Goal: Transaction & Acquisition: Register for event/course

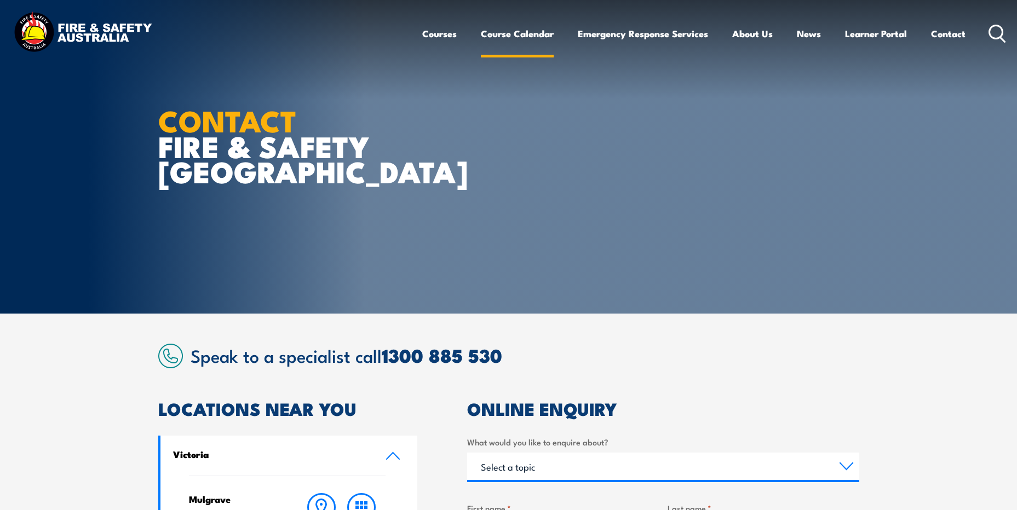
click at [526, 34] on link "Course Calendar" at bounding box center [517, 33] width 73 height 29
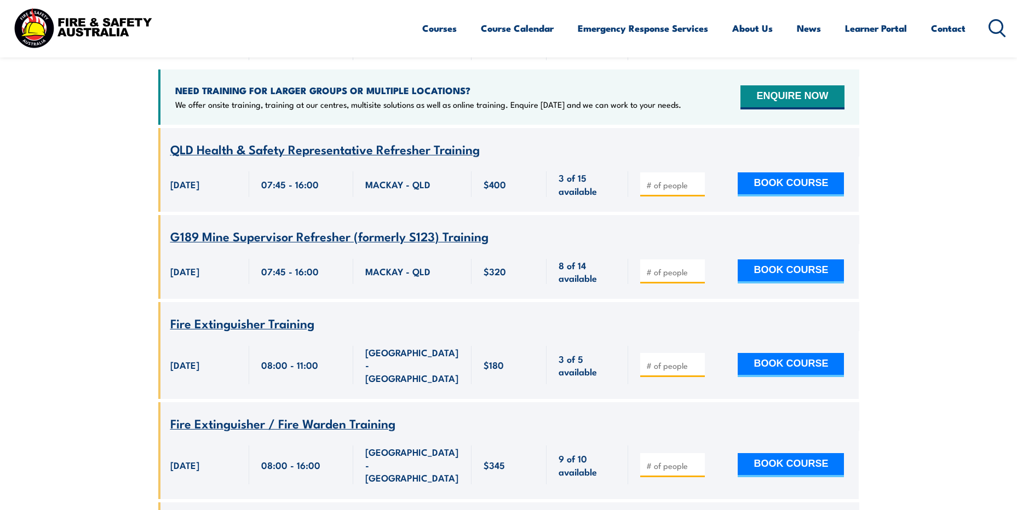
scroll to position [383, 0]
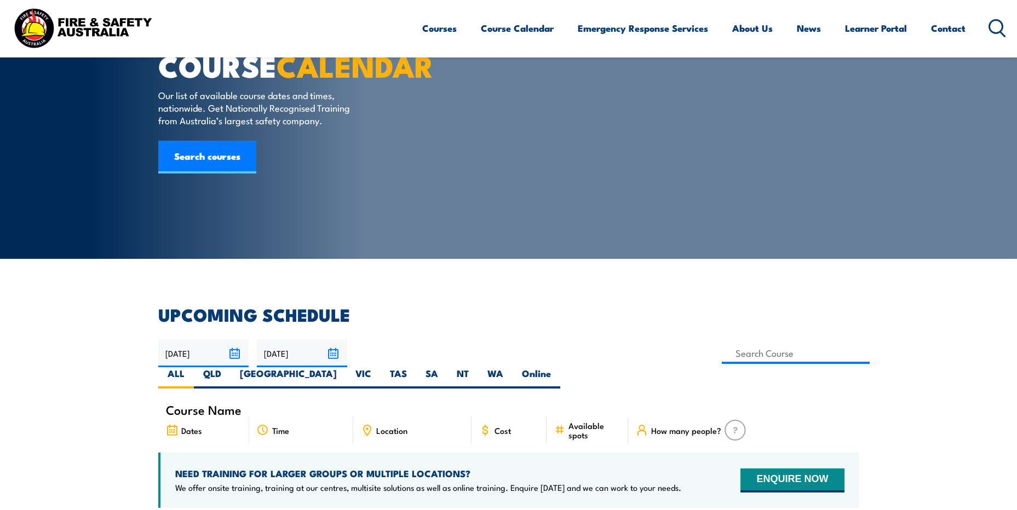
scroll to position [0, 0]
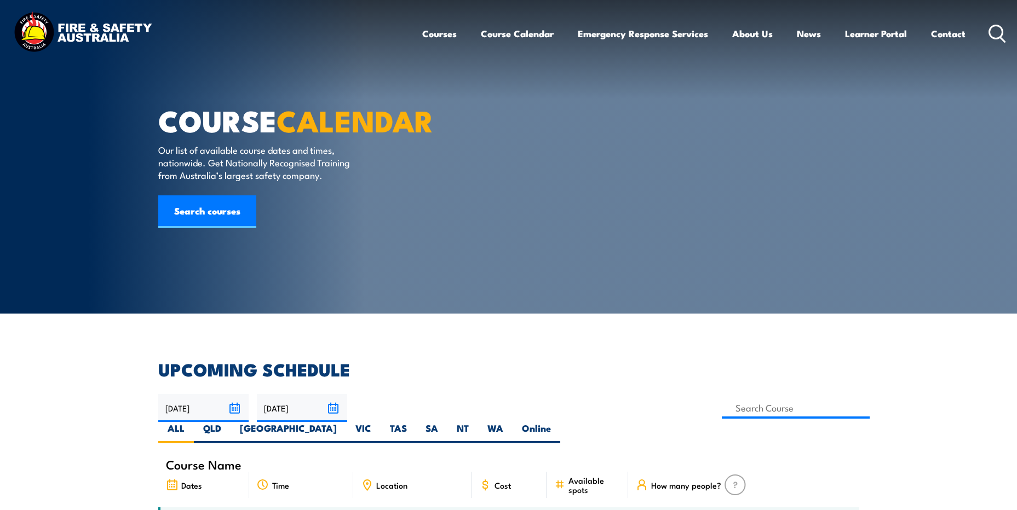
click at [103, 260] on section "COURSE CALENDAR Our list of available course dates and times, nationwide. Get N…" at bounding box center [508, 157] width 1017 height 314
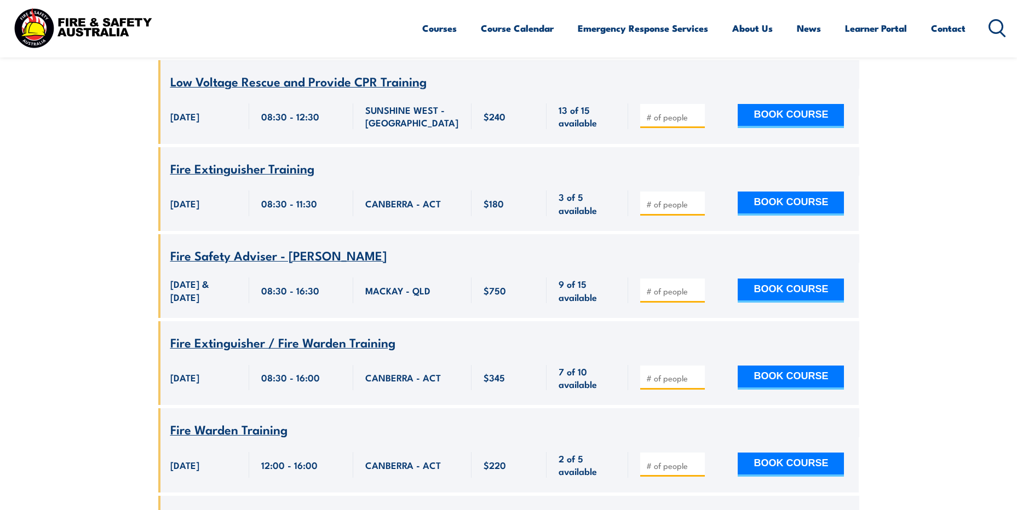
scroll to position [2026, 0]
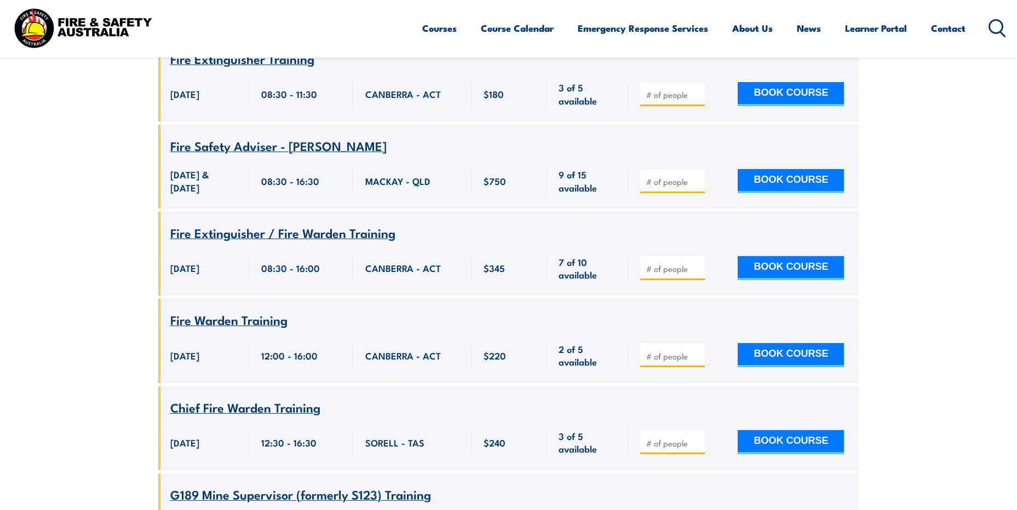
type input "1"
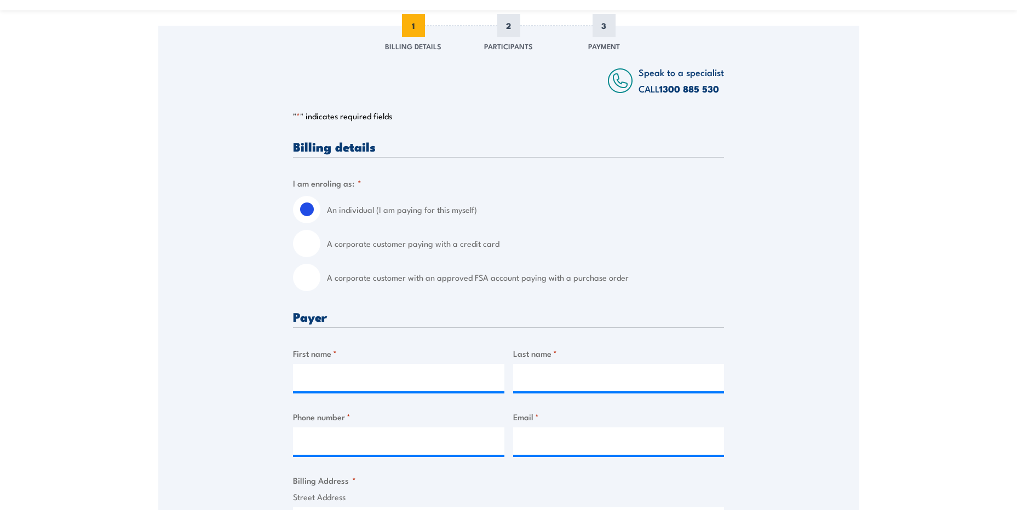
scroll to position [219, 0]
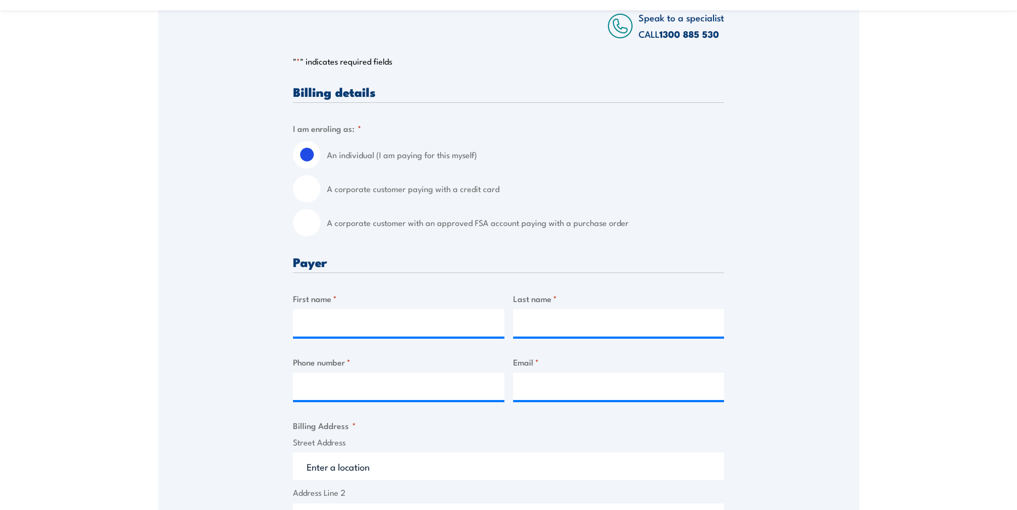
click at [309, 232] on input "A corporate customer with an approved FSA account paying with a purchase order" at bounding box center [306, 222] width 27 height 27
radio input "true"
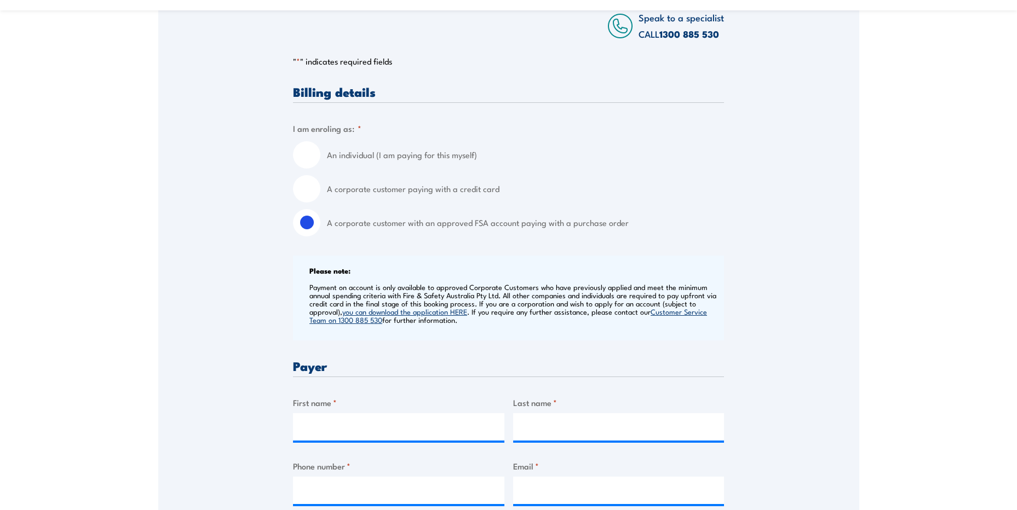
scroll to position [274, 0]
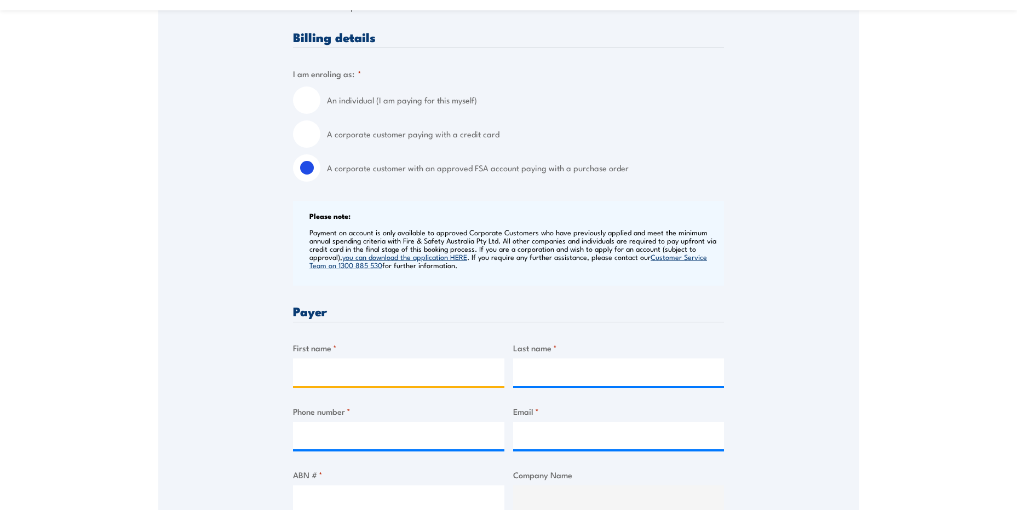
click at [396, 384] on input "First name *" at bounding box center [398, 372] width 211 height 27
click at [443, 386] on input "First name *" at bounding box center [398, 372] width 211 height 27
type input "DANIEL"
click at [572, 386] on input "Last name *" at bounding box center [618, 372] width 211 height 27
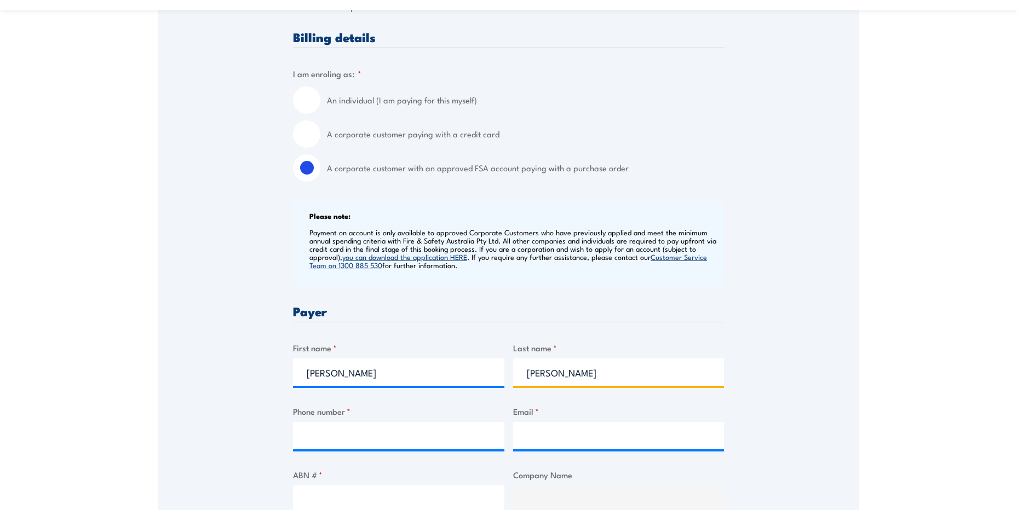
type input "ODONNELL"
click at [416, 449] on input "Phone number *" at bounding box center [398, 435] width 211 height 27
type input "0421046006"
click at [591, 446] on input "Email *" at bounding box center [618, 435] width 211 height 27
type input "D"
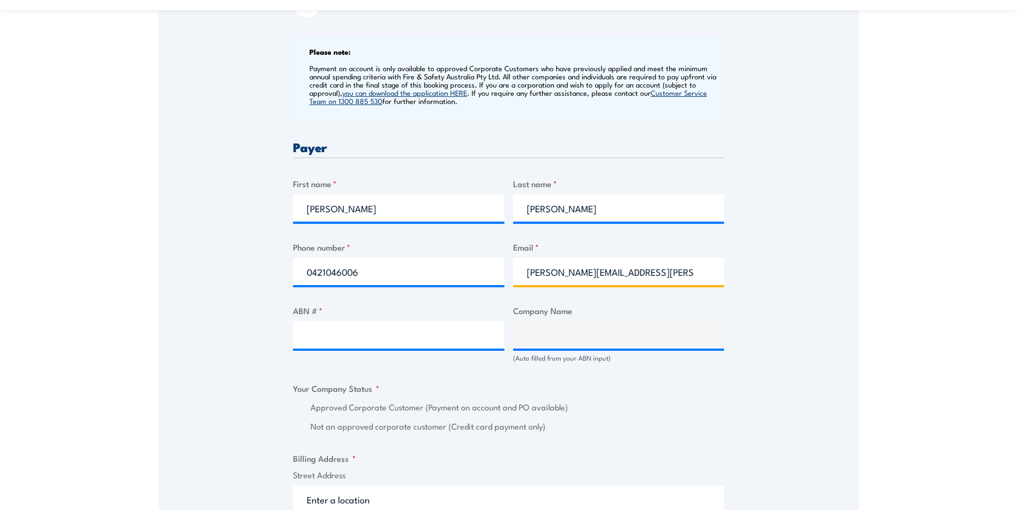
scroll to position [548, 0]
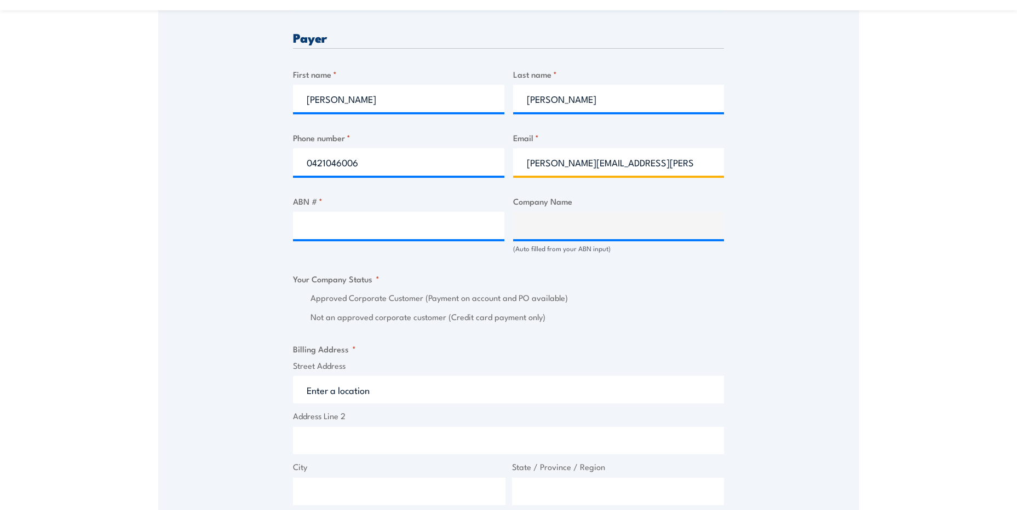
type input "daniel.odonnell@whitehavencoal.com.au"
click at [410, 402] on input "Street Address" at bounding box center [508, 389] width 431 height 27
click at [375, 404] on input "Street Address" at bounding box center [508, 389] width 431 height 27
type input "p"
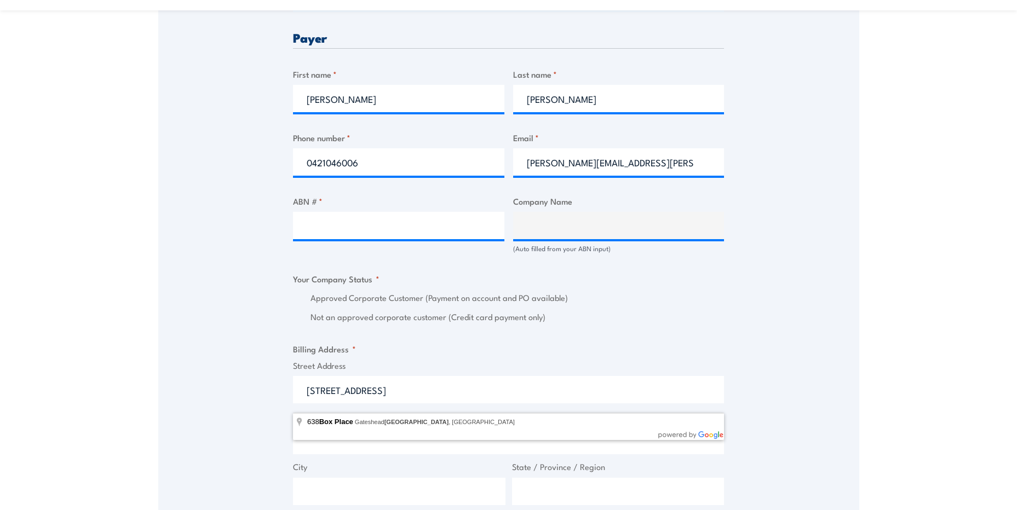
click at [485, 404] on input "PO BOX 638 NEWCASTLE NSW 2300" at bounding box center [508, 389] width 431 height 27
type input "PO BOX 638 NEWCASTLE NSW 2300"
click at [430, 491] on input "City" at bounding box center [399, 491] width 212 height 27
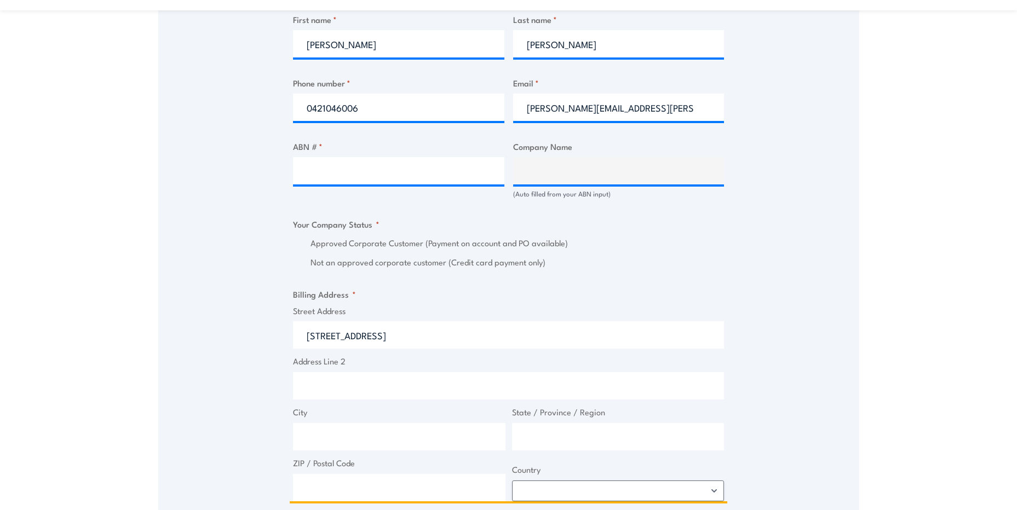
scroll to position [712, 0]
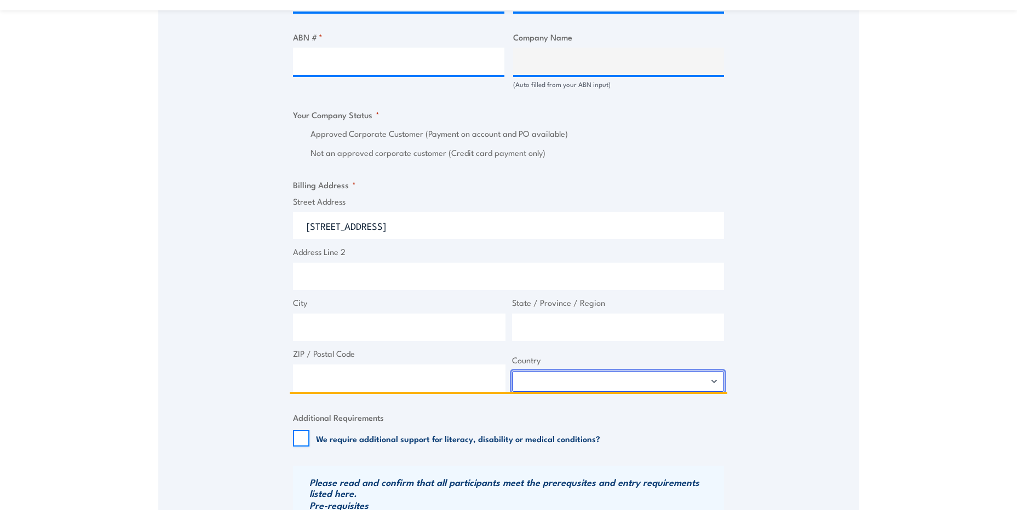
click at [718, 392] on select "Afghanistan Albania Algeria American Samoa Andorra Angola Anguilla Antarctica A…" at bounding box center [618, 381] width 212 height 21
click at [347, 324] on input "City" at bounding box center [399, 327] width 212 height 27
type input "NEWCASTLE"
click at [531, 333] on input "State / Province / Region" at bounding box center [618, 327] width 212 height 27
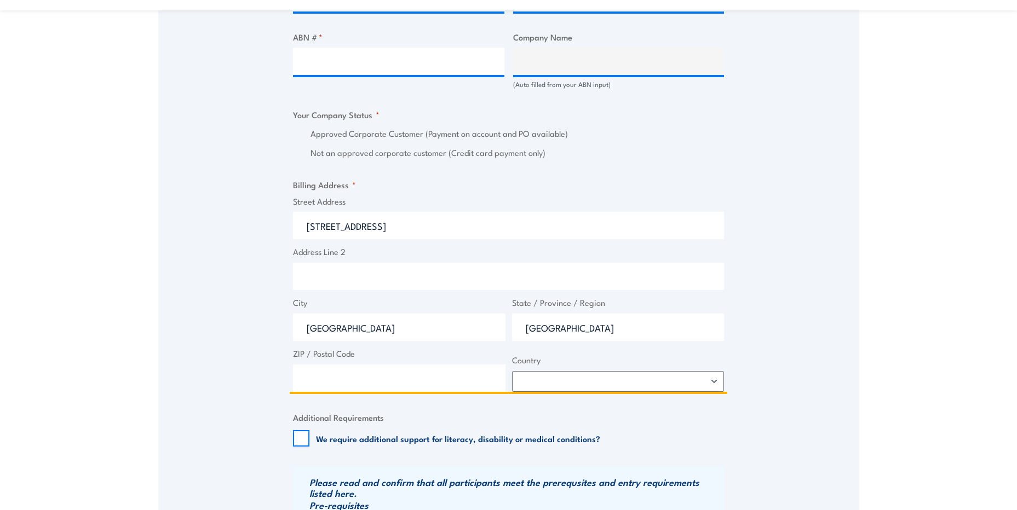
type input "NSW"
click at [708, 390] on select "Afghanistan Albania Algeria American Samoa Andorra Angola Anguilla Antarctica A…" at bounding box center [618, 381] width 212 height 21
select select "Australia"
click at [512, 381] on select "Afghanistan Albania Algeria American Samoa Andorra Angola Anguilla Antarctica A…" at bounding box center [618, 381] width 212 height 21
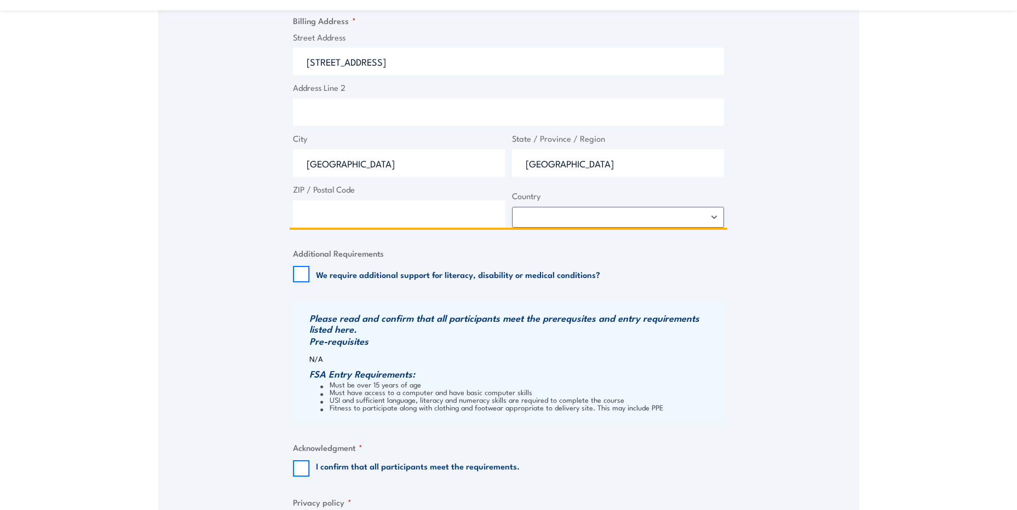
click at [390, 228] on input "ZIP / Postal Code" at bounding box center [399, 213] width 212 height 27
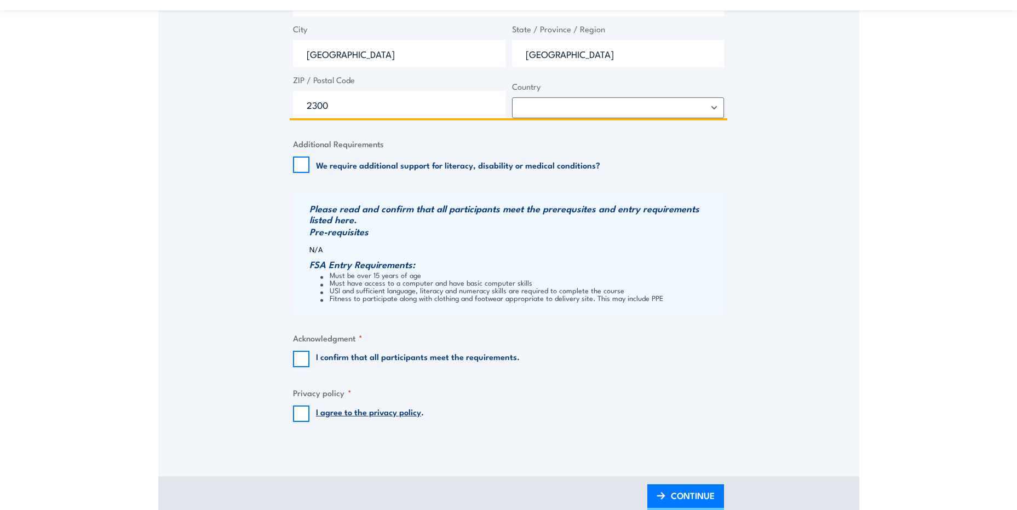
scroll to position [1040, 0]
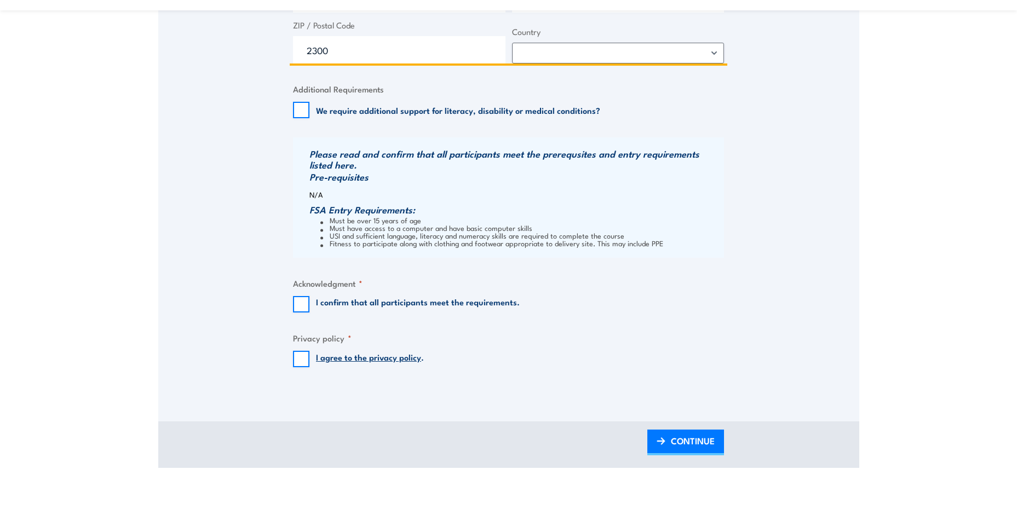
type input "2300"
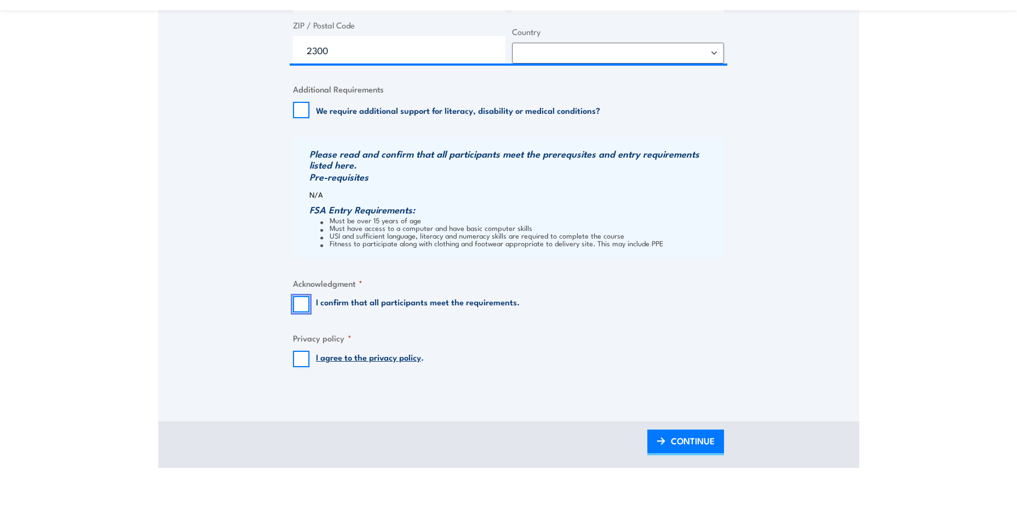
click at [298, 313] on input "I confirm that all participants meet the requirements." at bounding box center [301, 304] width 16 height 16
checkbox input "true"
click at [296, 367] on input "I agree to the privacy policy ." at bounding box center [301, 359] width 16 height 16
checkbox input "true"
click at [680, 443] on span "CONTINUE" at bounding box center [693, 441] width 44 height 29
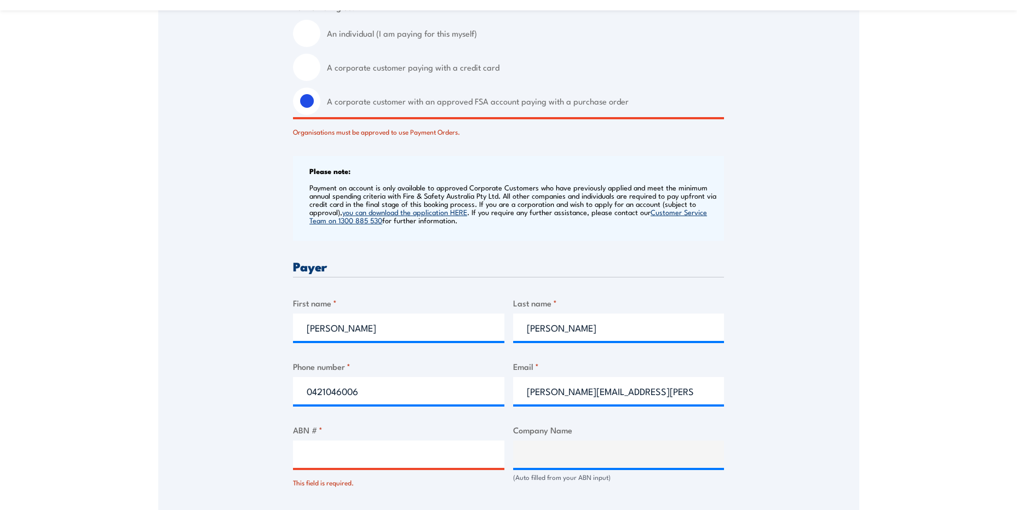
scroll to position [438, 0]
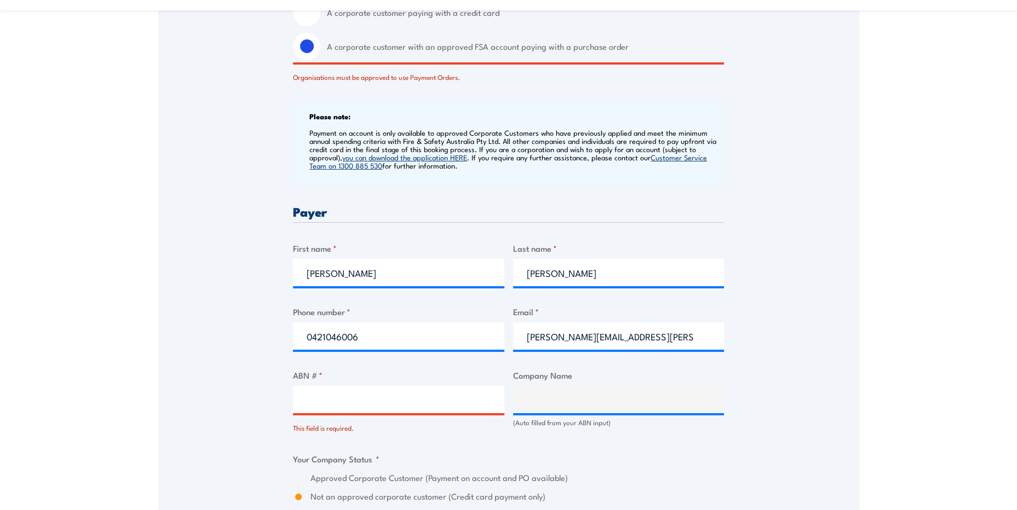
click at [359, 412] on input "ABN # *" at bounding box center [398, 399] width 211 height 27
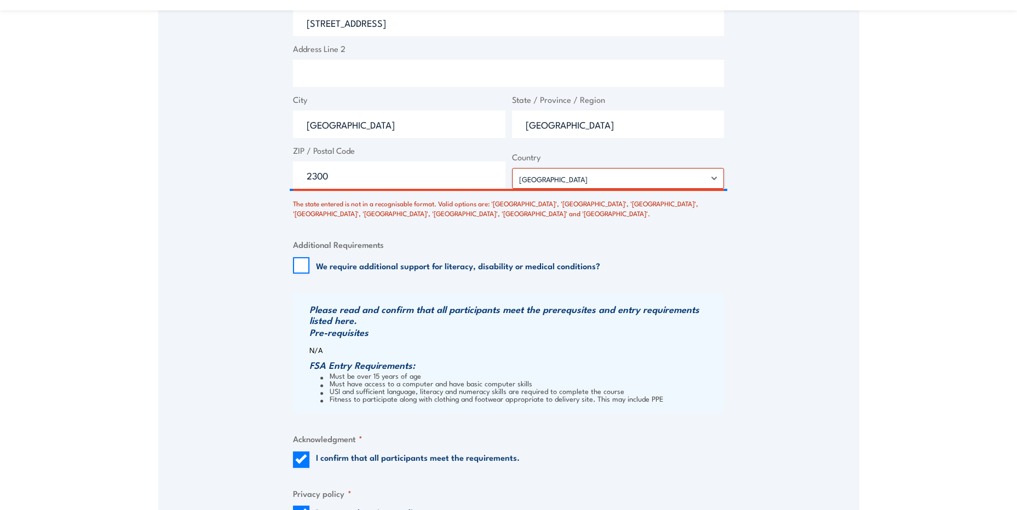
scroll to position [1150, 0]
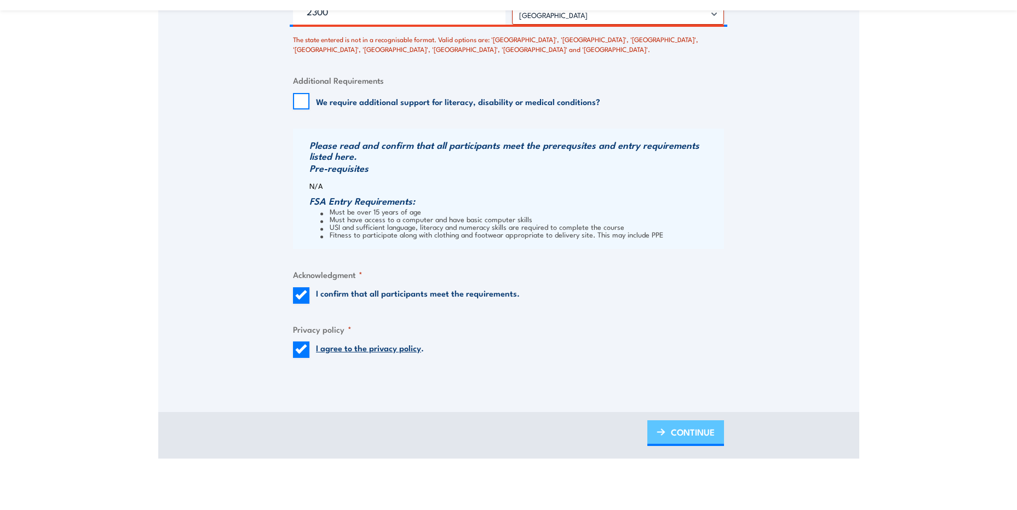
type input "68124425396"
click at [701, 440] on span "CONTINUE" at bounding box center [693, 432] width 44 height 29
type input "WHITEHAVEN COAL LIMITED"
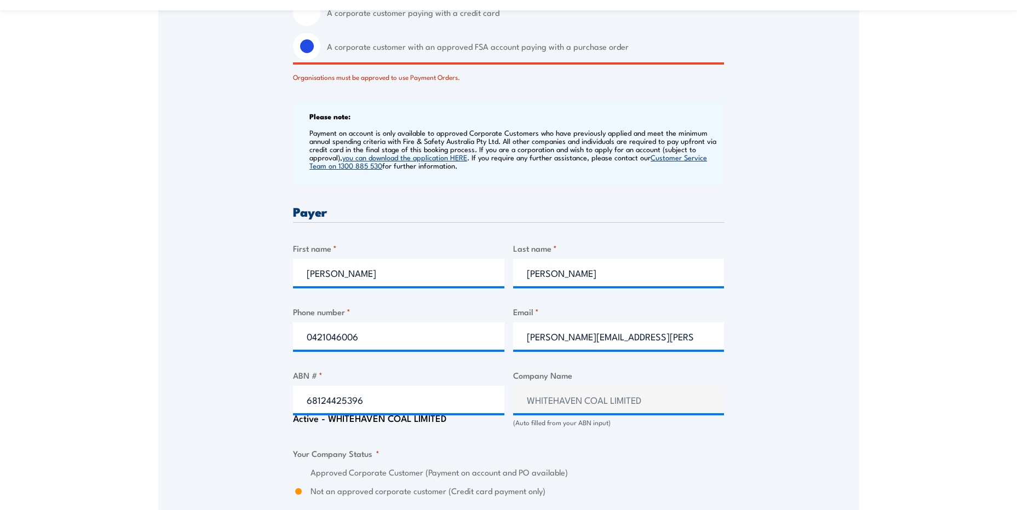
scroll to position [493, 0]
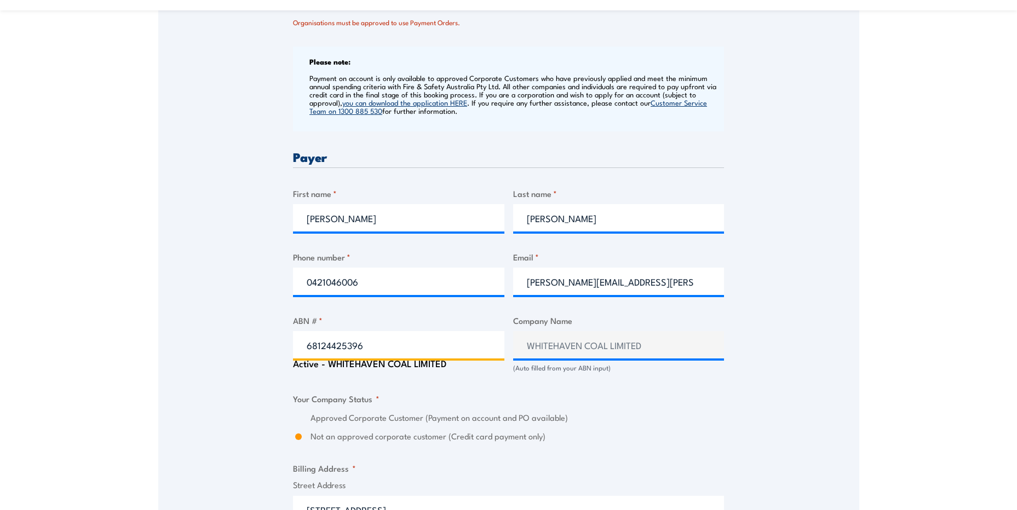
click at [368, 356] on input "68124425396" at bounding box center [398, 344] width 211 height 27
type input "6"
click at [441, 359] on input "ABN # *" at bounding box center [398, 344] width 211 height 27
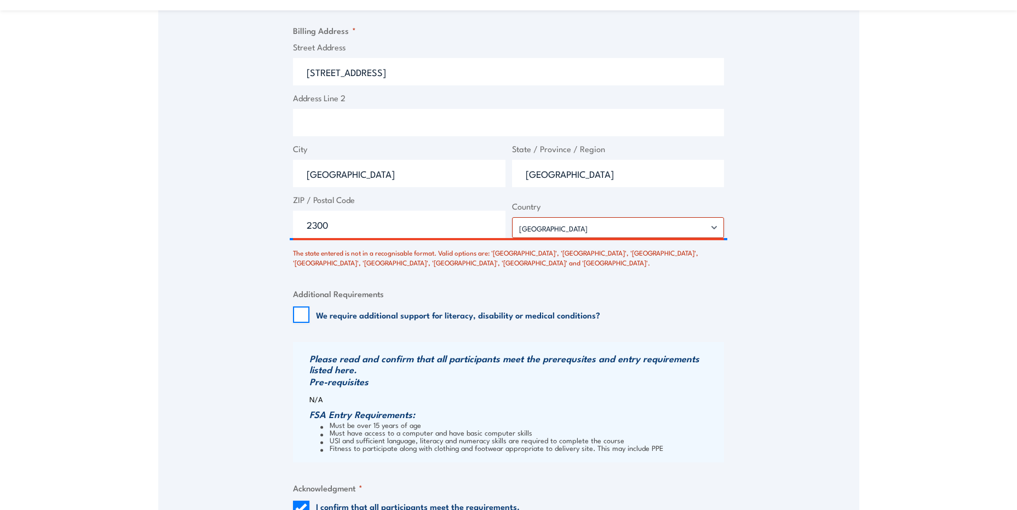
scroll to position [1205, 0]
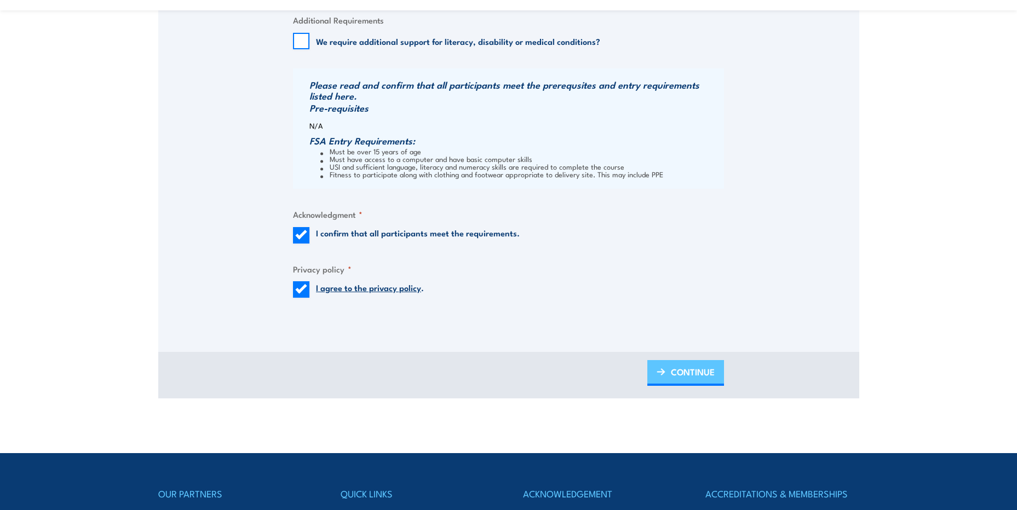
type input "24672152475"
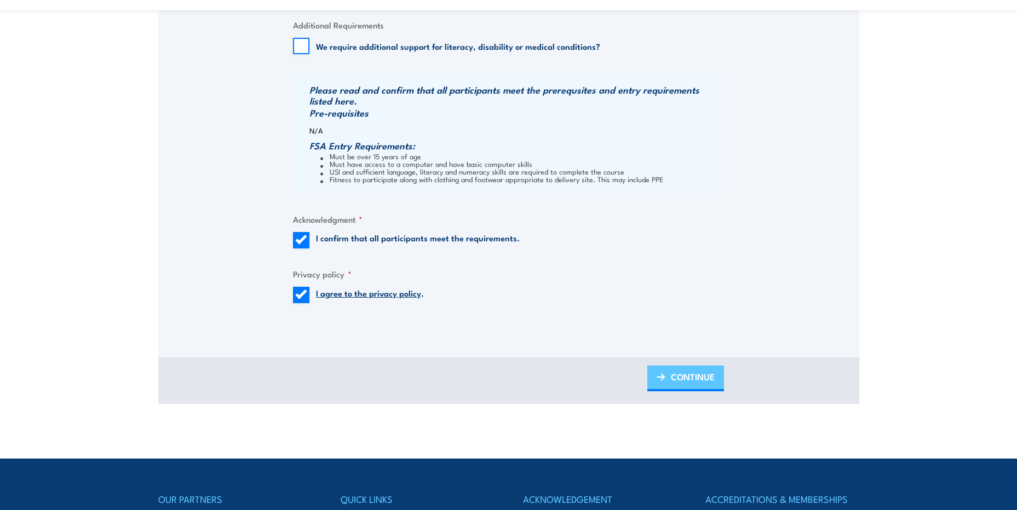
scroll to position [1210, 0]
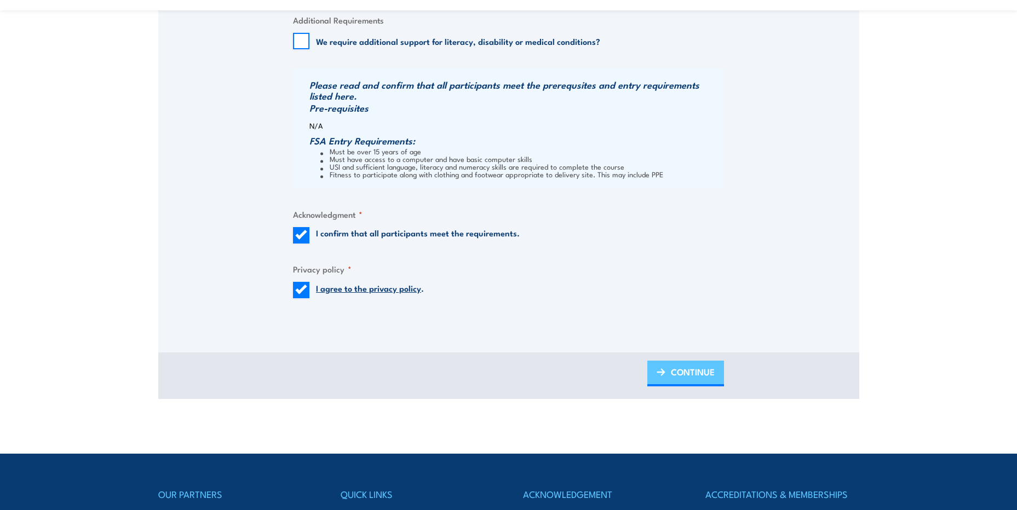
click at [714, 379] on span "CONTINUE" at bounding box center [693, 372] width 44 height 29
type input "DAUNIA OPERATIONS PTY LTD"
radio input "true"
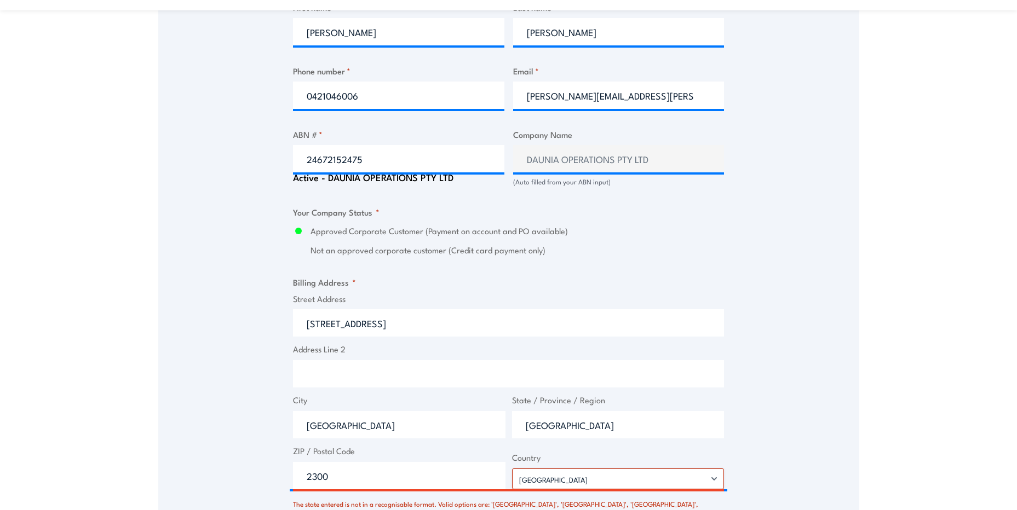
scroll to position [712, 0]
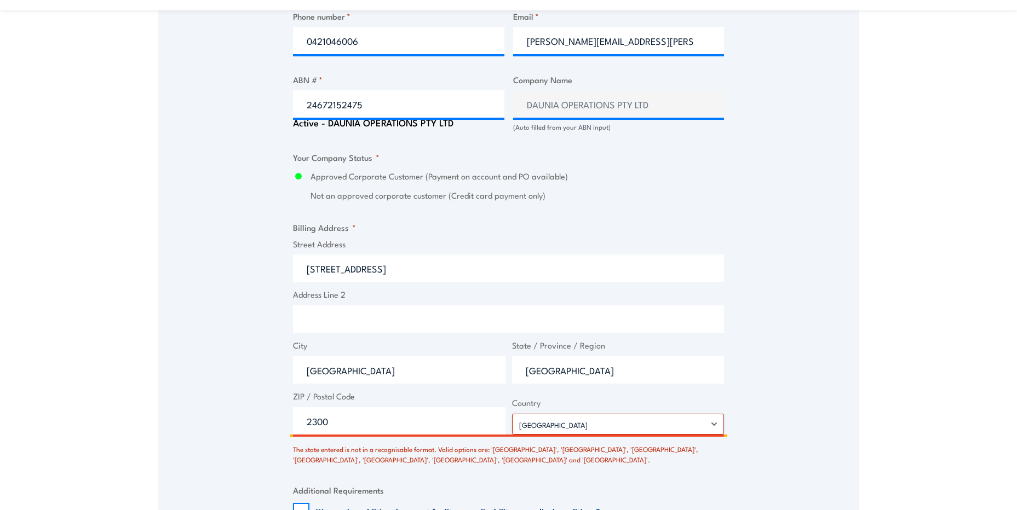
click at [478, 275] on input "PO BOX 638 NEWCASTLE NSW 2300" at bounding box center [508, 268] width 431 height 27
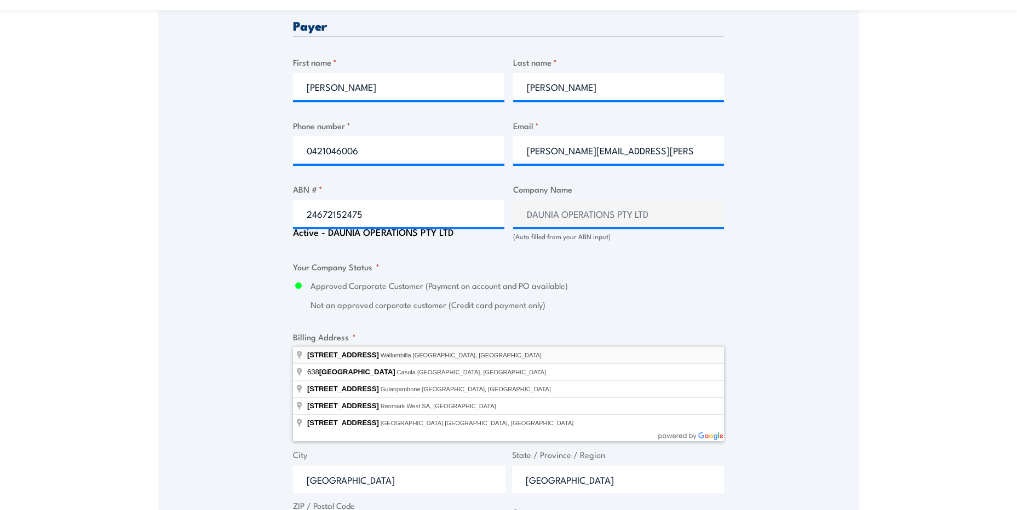
scroll to position [657, 0]
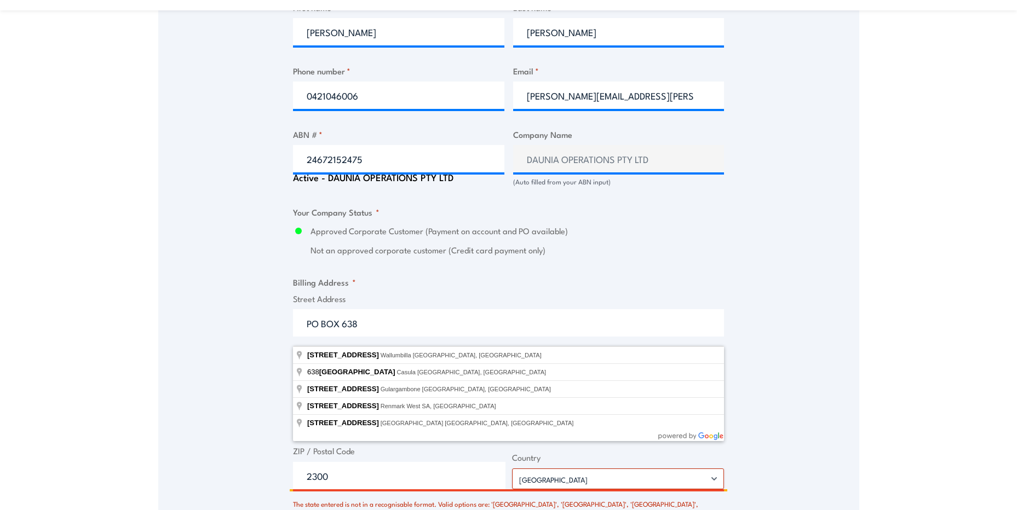
type input "PO BOX 638"
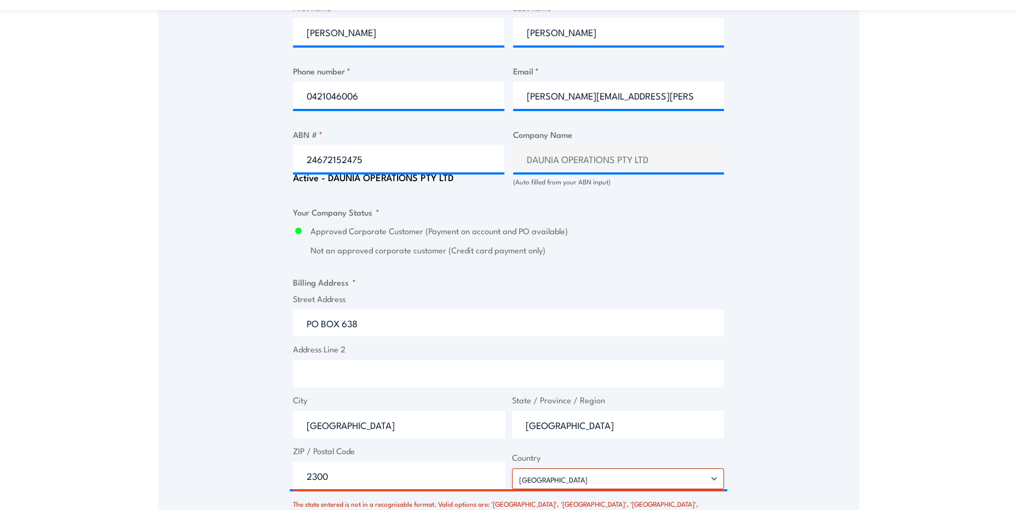
click at [821, 417] on div "Speak to a specialist CALL 1300 885 530 CALL 1300 885 530 There was a problem w…" at bounding box center [508, 190] width 701 height 1314
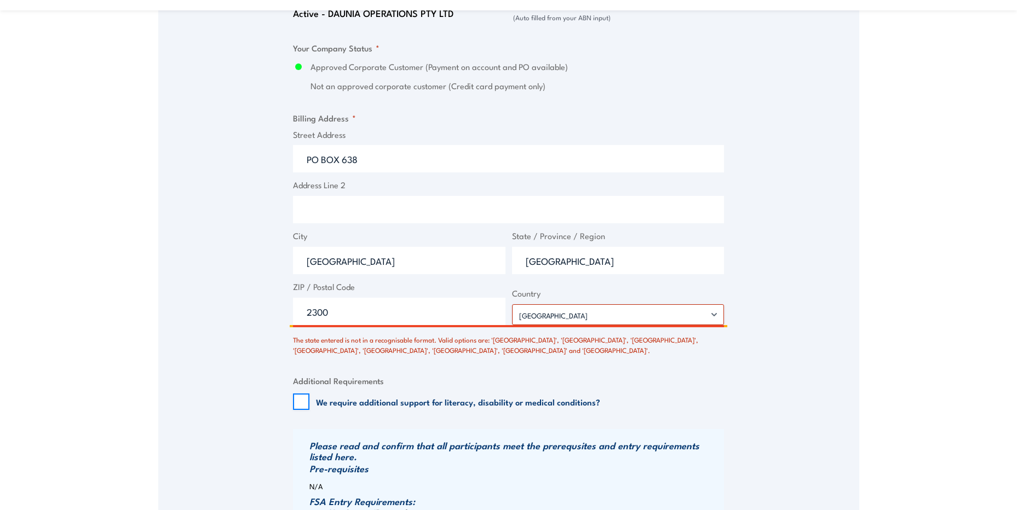
click at [590, 272] on input "[GEOGRAPHIC_DATA]" at bounding box center [618, 260] width 212 height 27
type input "N"
type input "q"
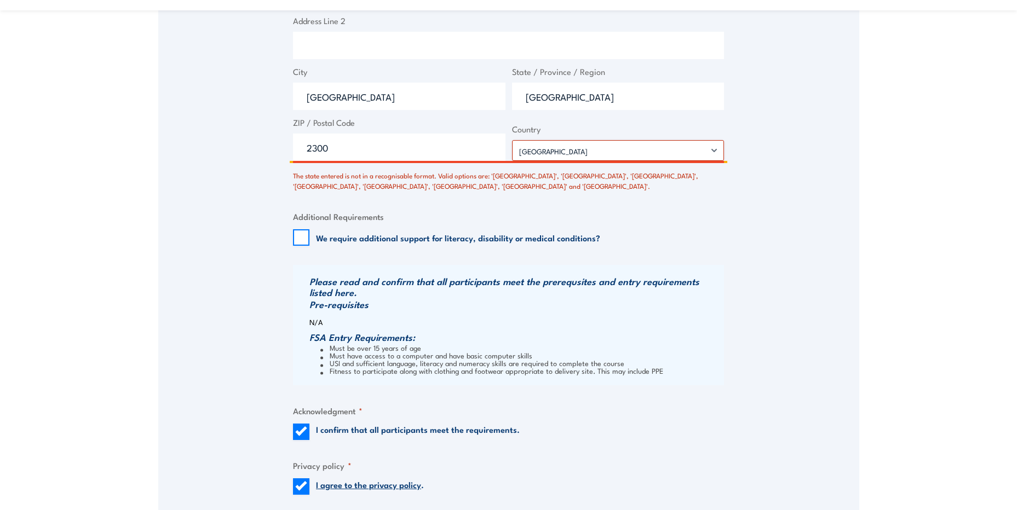
scroll to position [1150, 0]
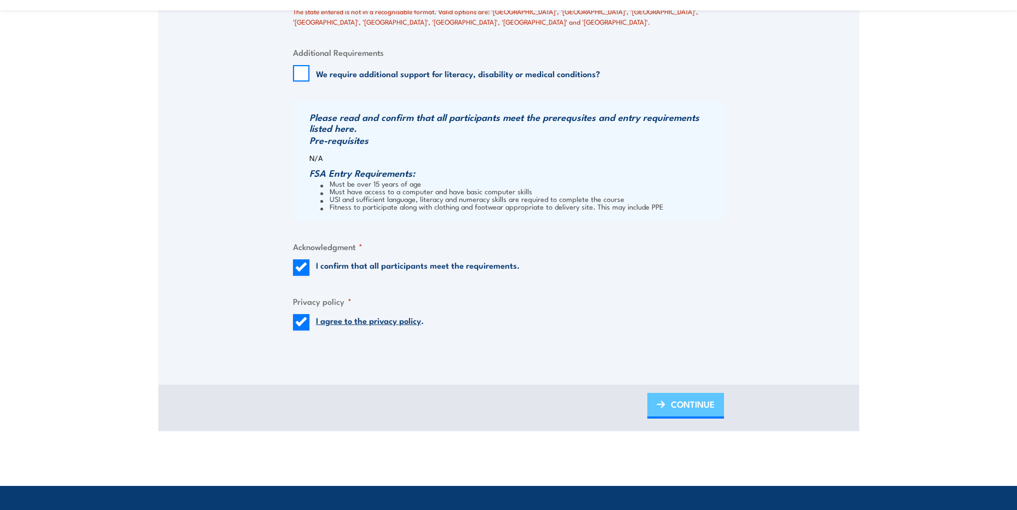
type input "Queensland"
click at [713, 416] on span "CONTINUE" at bounding box center [693, 404] width 44 height 29
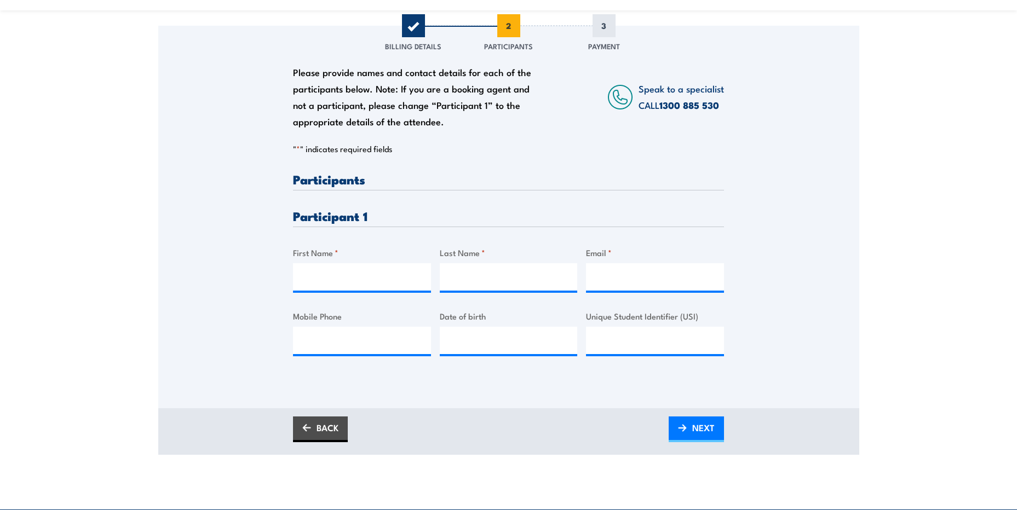
scroll to position [110, 0]
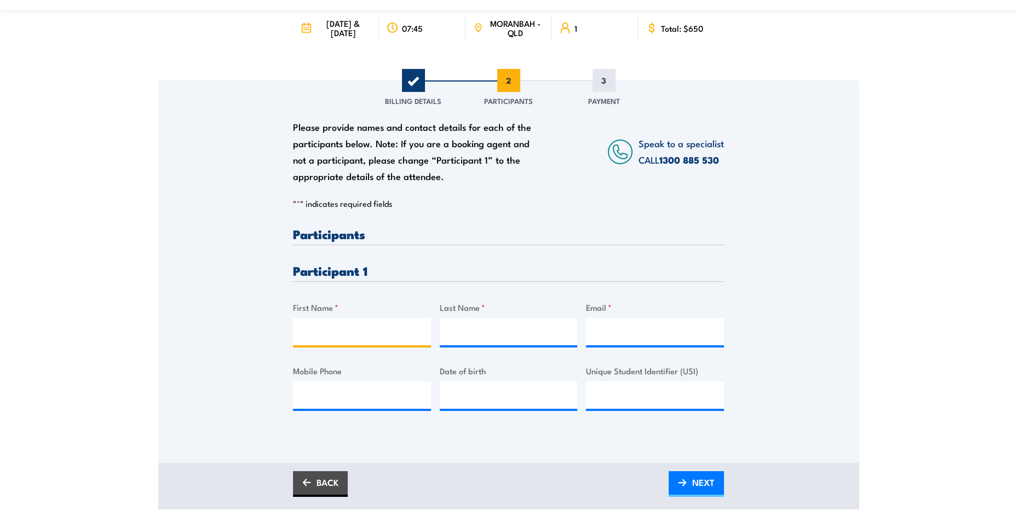
click at [369, 342] on input "First Name *" at bounding box center [362, 331] width 138 height 27
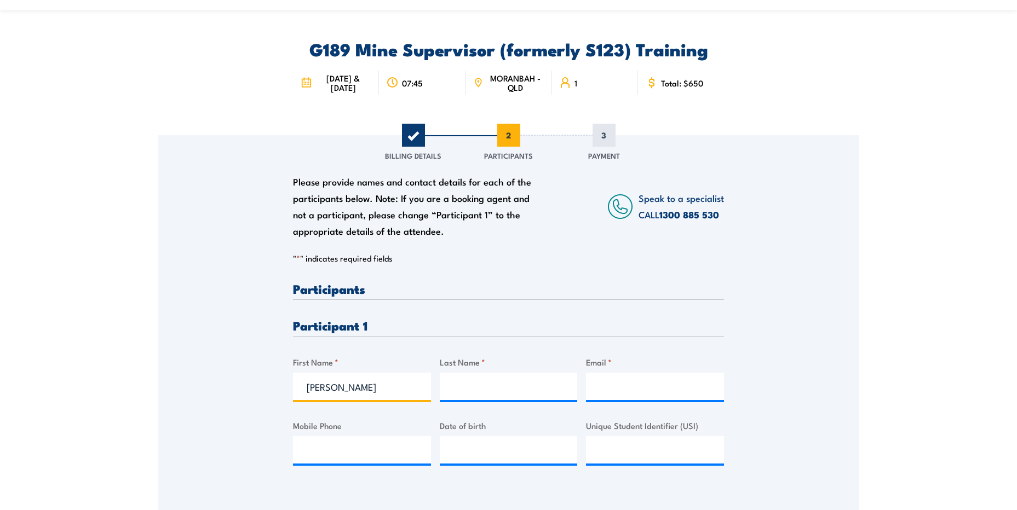
type input "SHAWN"
click at [496, 392] on input "Last Name *" at bounding box center [509, 386] width 138 height 27
click at [482, 393] on input "Last Name *" at bounding box center [509, 386] width 138 height 27
click at [516, 398] on input "FERGUSO" at bounding box center [509, 386] width 138 height 27
type input "FERGUSOSON"
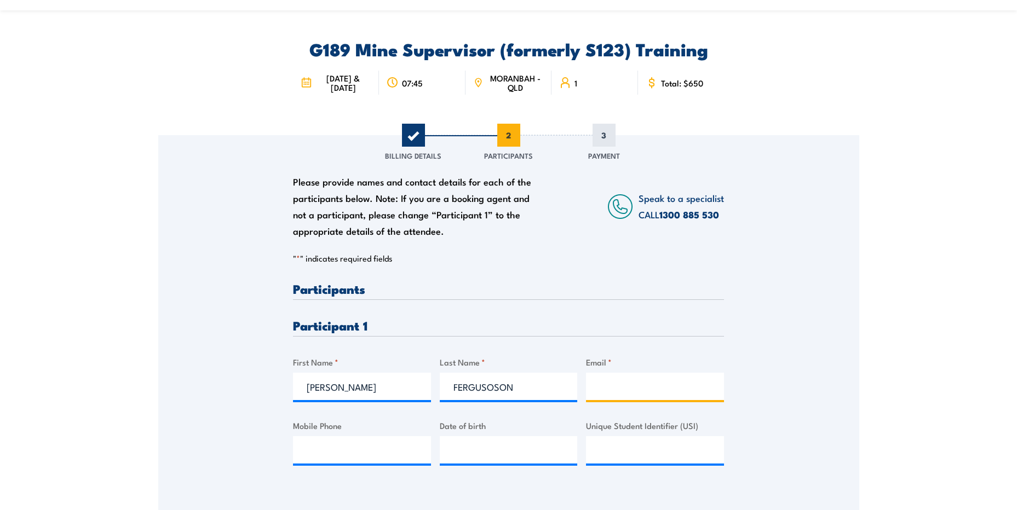
click at [622, 398] on input "Email *" at bounding box center [655, 386] width 138 height 27
type input "shawn.ferguson@whitehavencoal.com.au"
click at [398, 464] on input "Mobile Phone" at bounding box center [362, 449] width 138 height 27
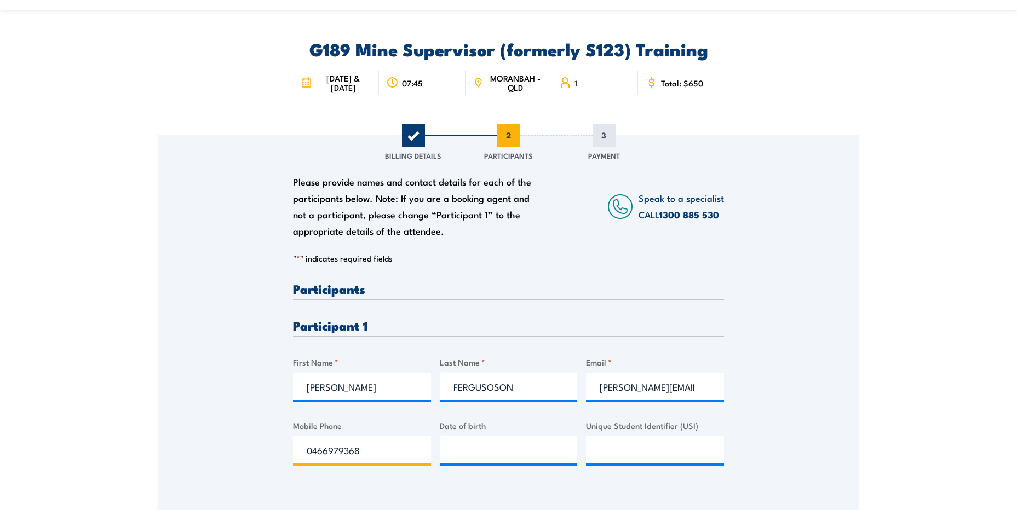
scroll to position [219, 0]
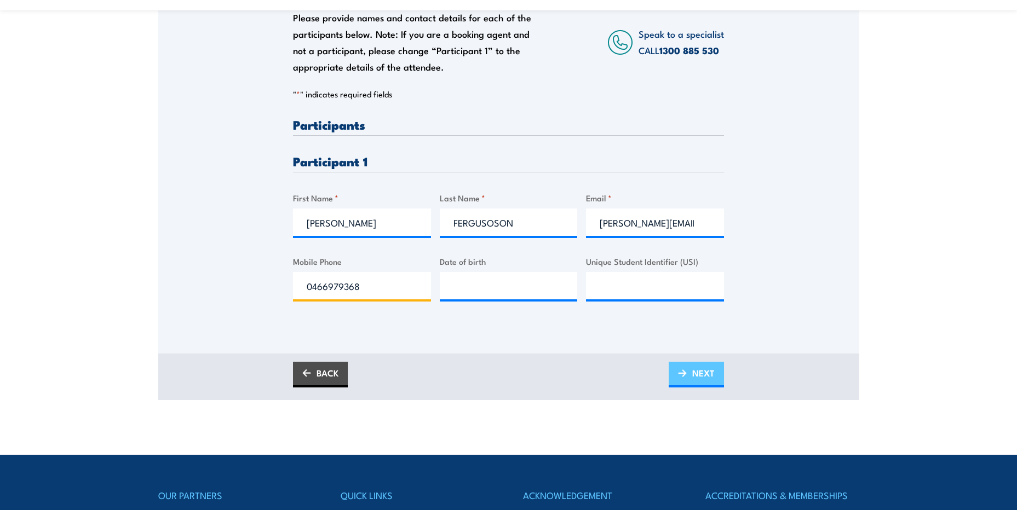
type input "0466979368"
click at [687, 376] on link "NEXT" at bounding box center [696, 375] width 55 height 26
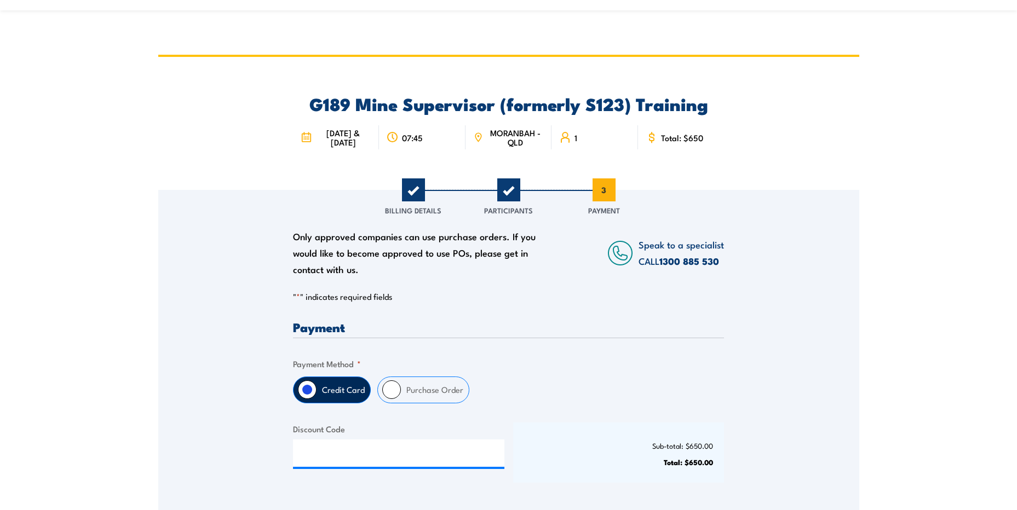
scroll to position [110, 0]
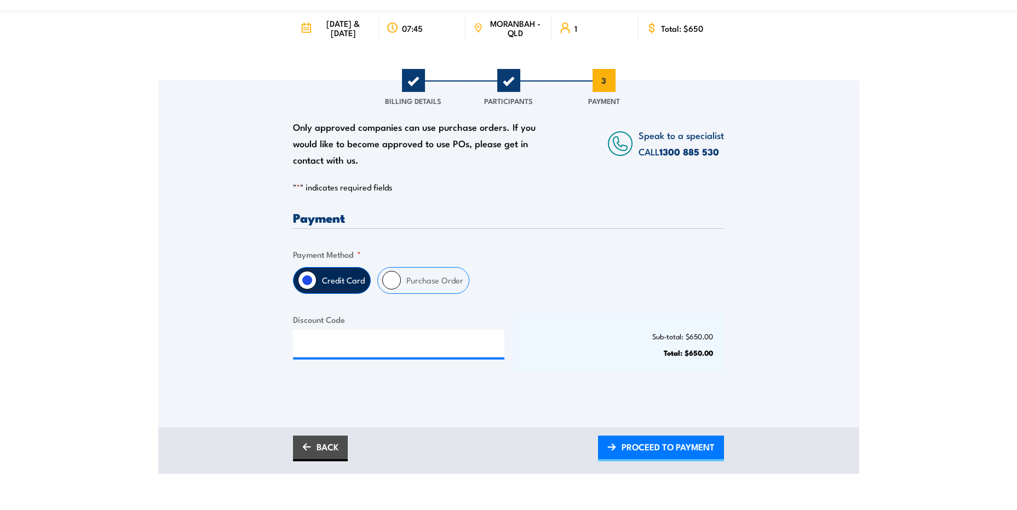
click at [388, 289] on input "Purchase Order" at bounding box center [391, 280] width 19 height 19
radio input "true"
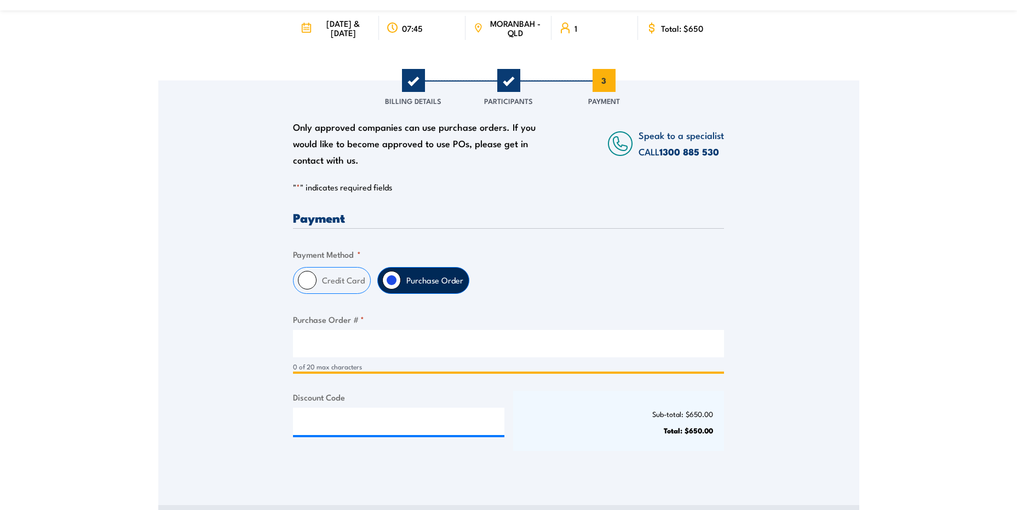
click at [358, 350] on input "Purchase Order # *" at bounding box center [508, 343] width 431 height 27
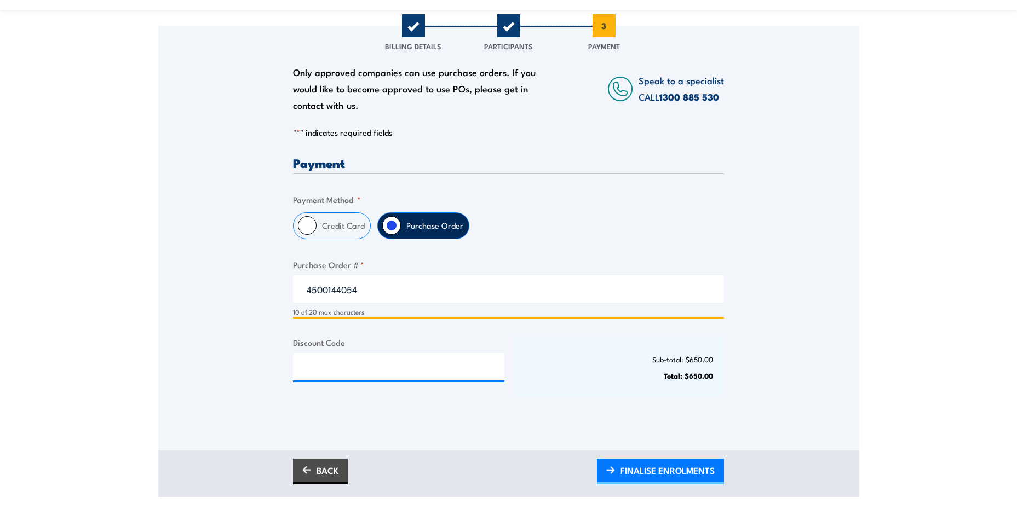
scroll to position [219, 0]
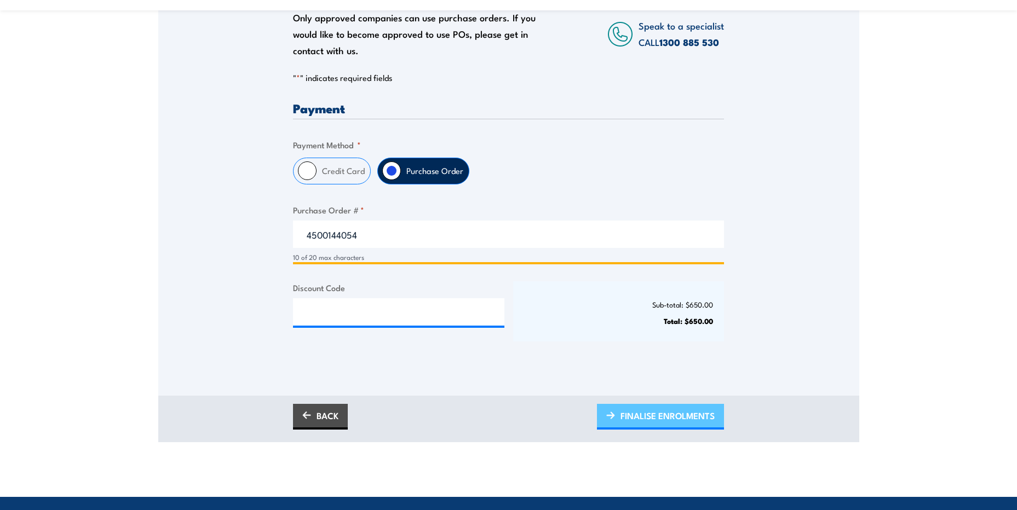
type input "4500144054"
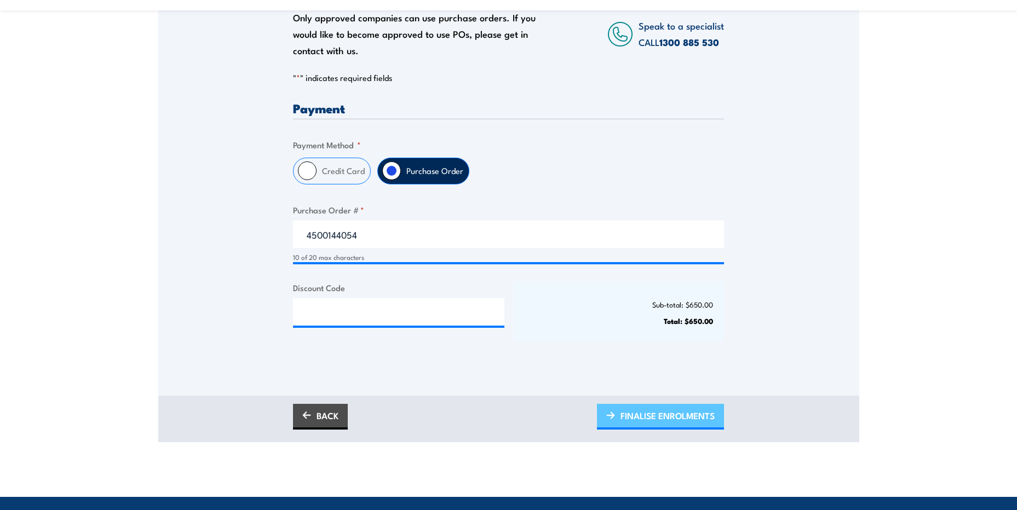
click at [651, 420] on span "FINALISE ENROLMENTS" at bounding box center [667, 415] width 94 height 29
click at [654, 425] on span "PLEASE WAIT..." at bounding box center [684, 415] width 61 height 29
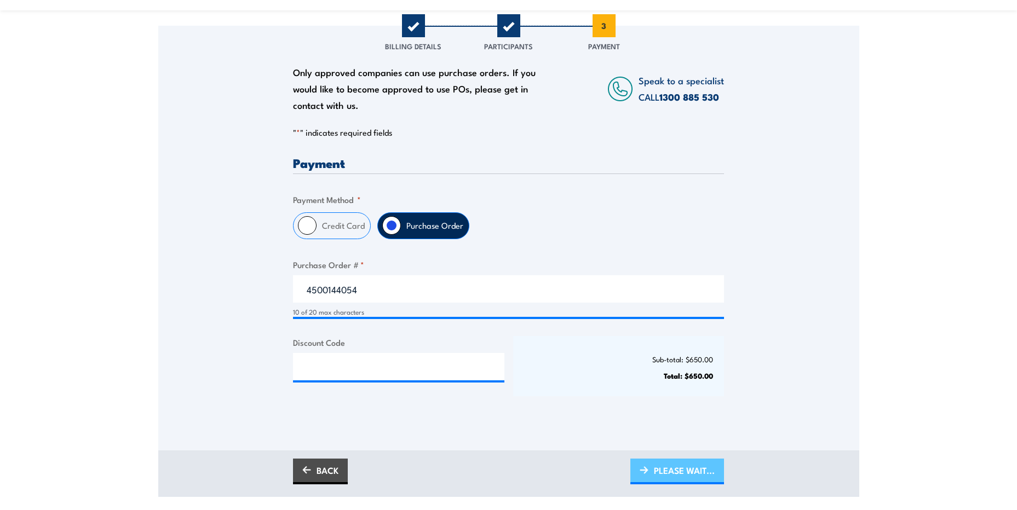
scroll to position [110, 0]
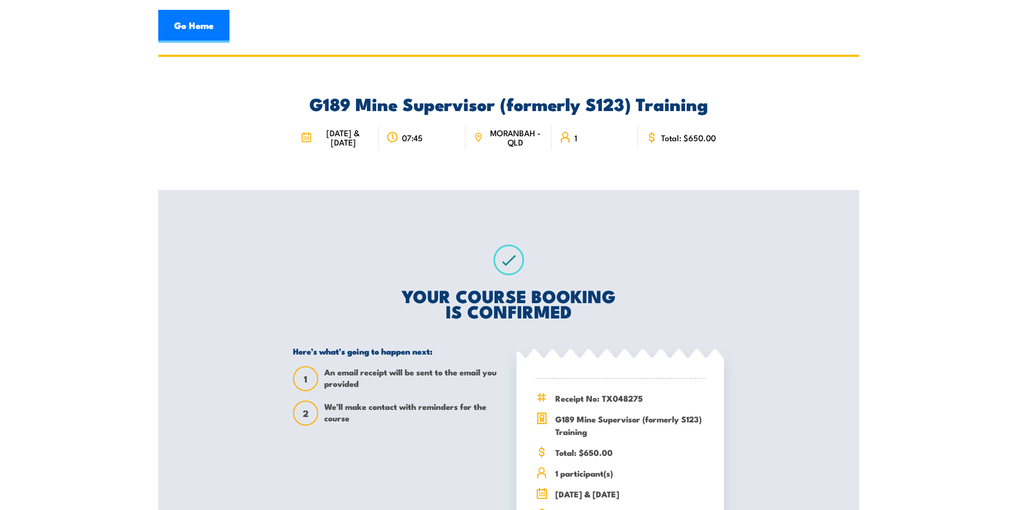
scroll to position [110, 0]
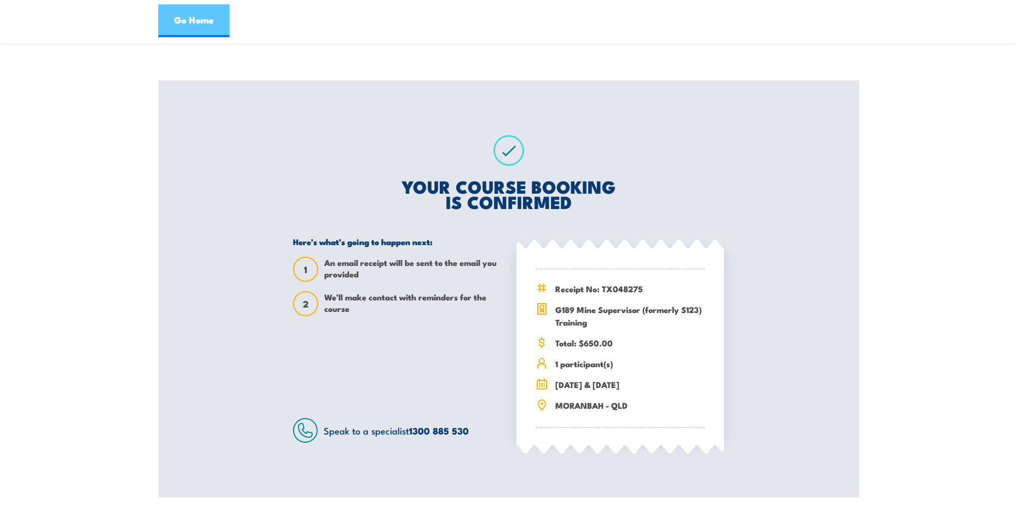
click at [204, 27] on link "Go Home" at bounding box center [193, 20] width 71 height 33
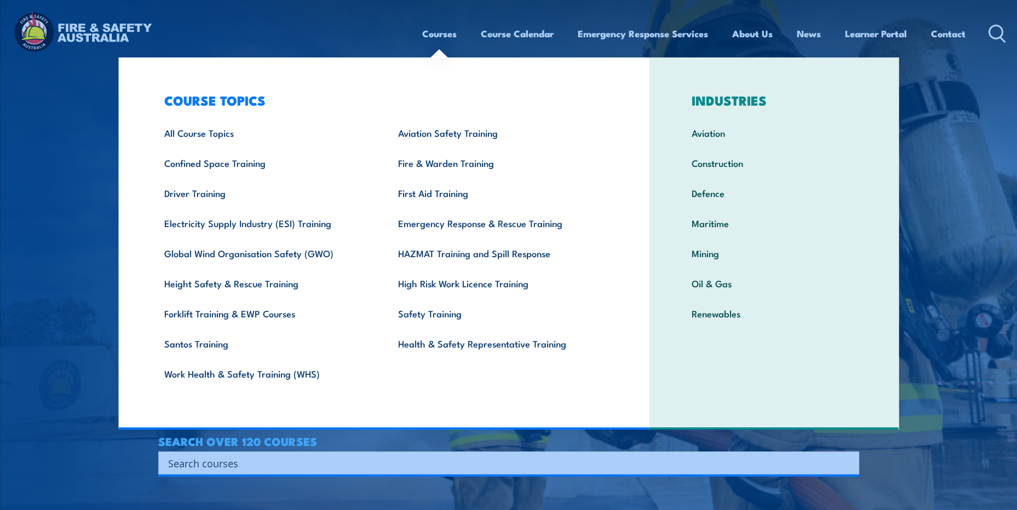
click at [441, 33] on link "Courses" at bounding box center [439, 33] width 34 height 29
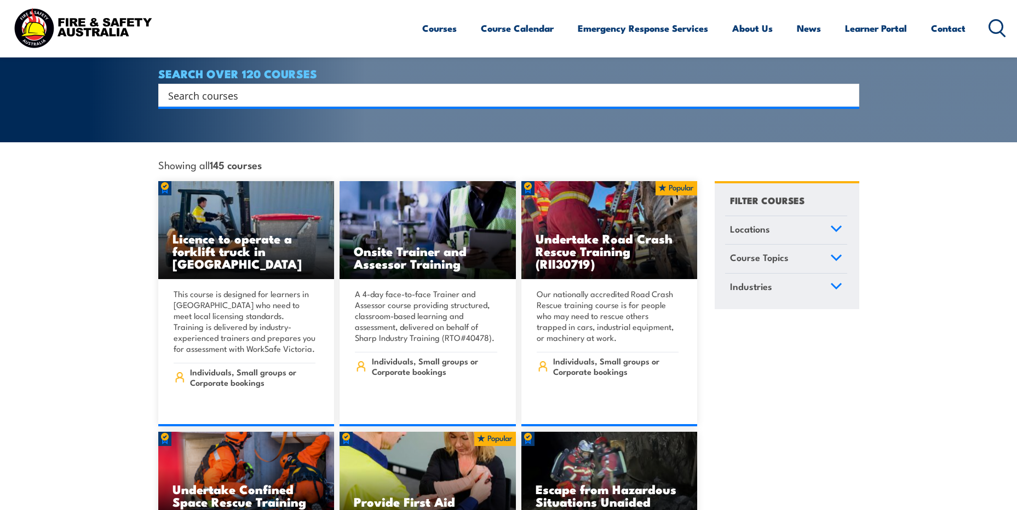
scroll to position [329, 0]
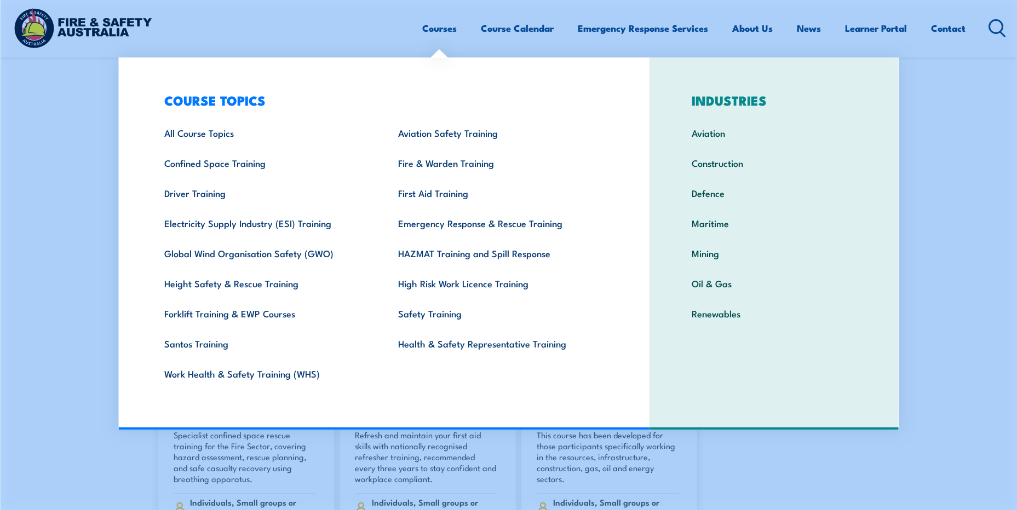
click at [434, 30] on link "Courses" at bounding box center [439, 28] width 34 height 29
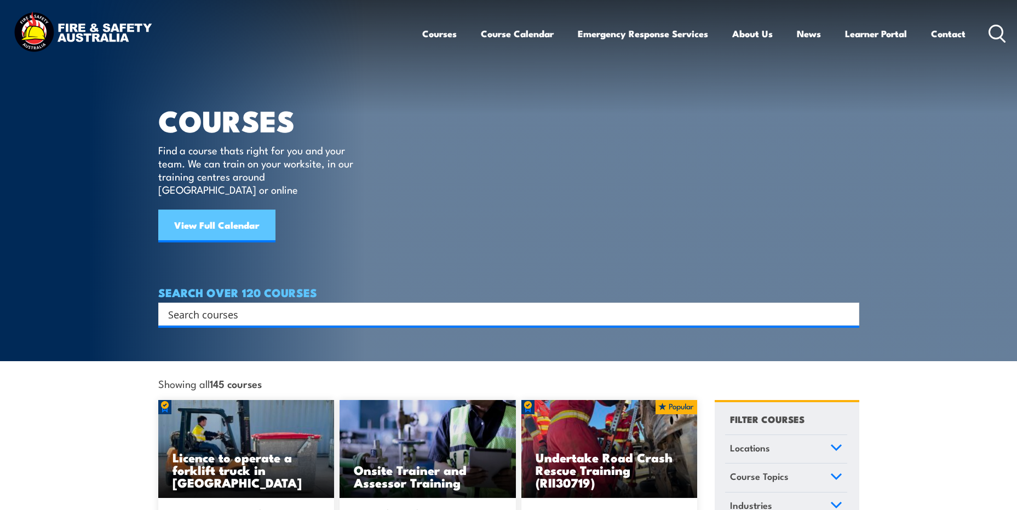
click at [208, 211] on link "View Full Calendar" at bounding box center [216, 226] width 117 height 33
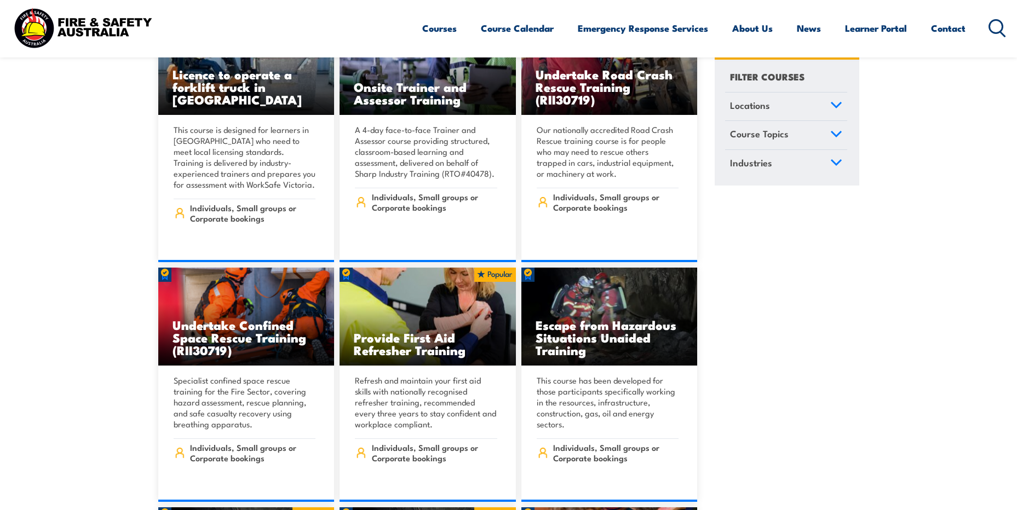
scroll to position [548, 0]
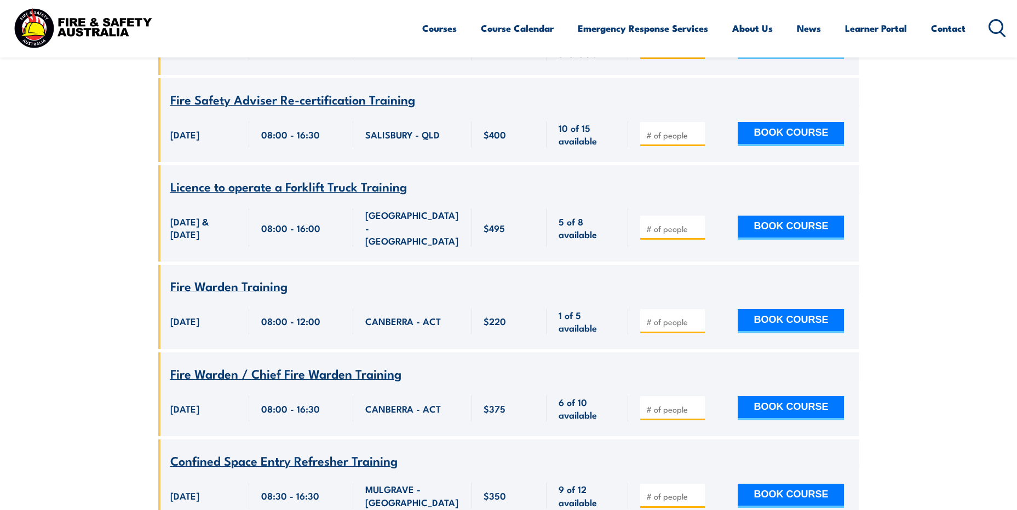
scroll to position [2464, 0]
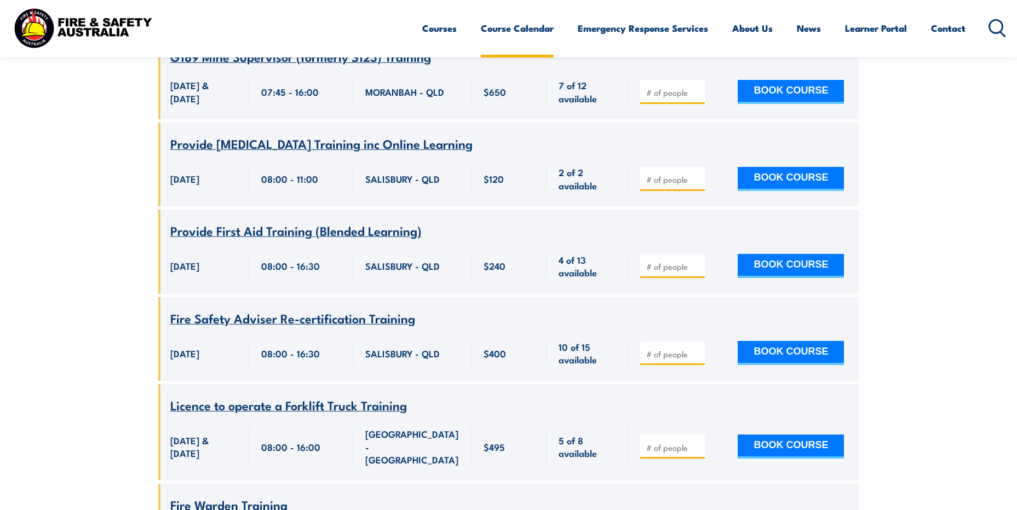
click at [505, 28] on link "Course Calendar" at bounding box center [517, 28] width 73 height 29
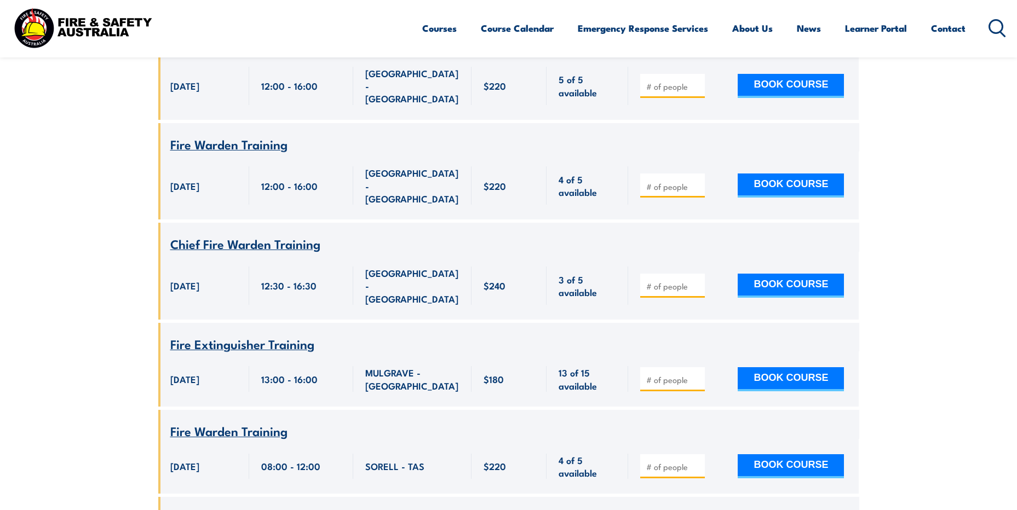
scroll to position [821, 0]
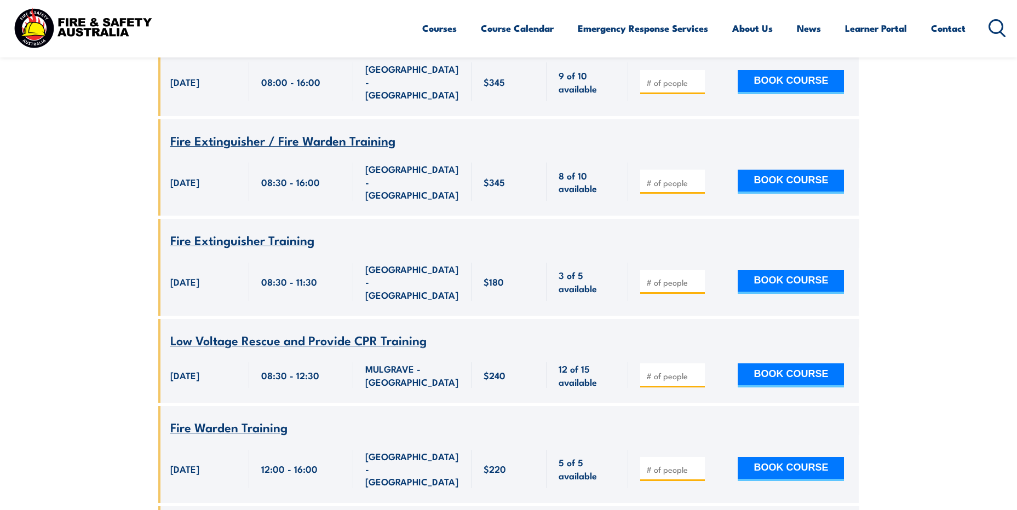
click at [995, 26] on icon at bounding box center [997, 28] width 18 height 18
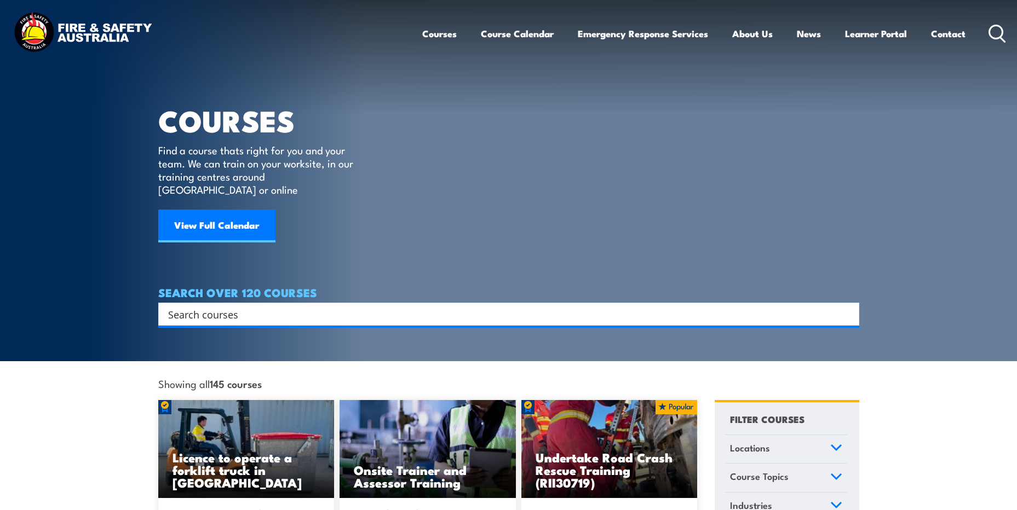
click at [336, 306] on input "Search input" at bounding box center [501, 314] width 667 height 16
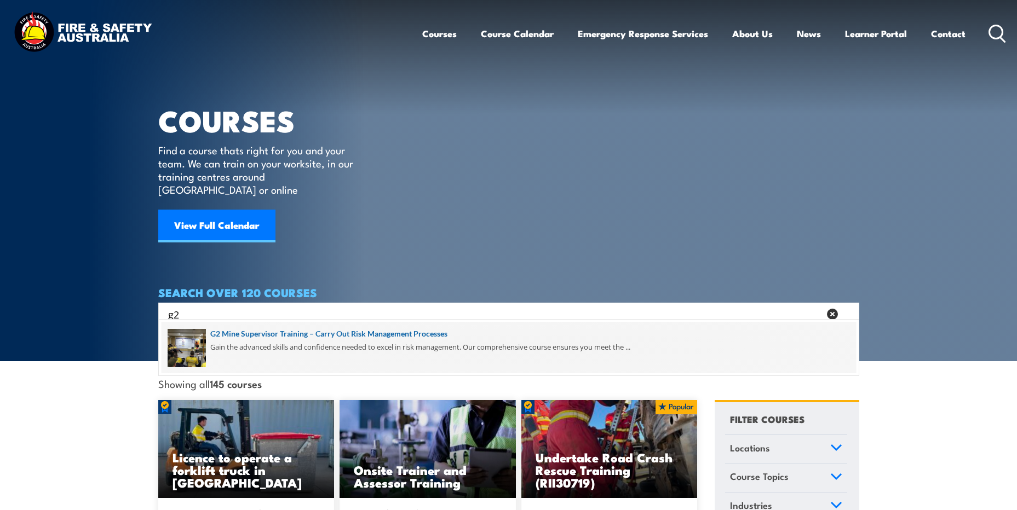
type input "g2"
click at [267, 346] on span at bounding box center [509, 347] width 694 height 51
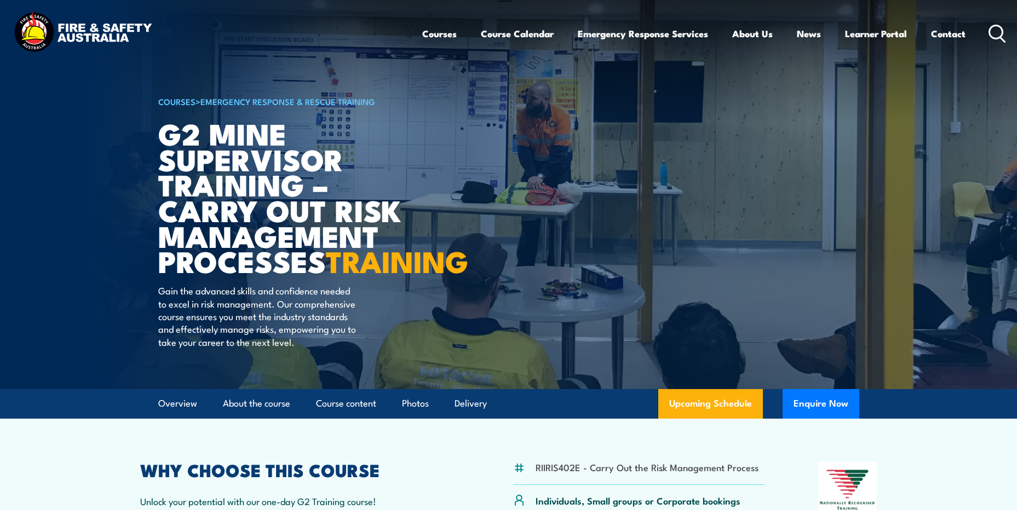
scroll to position [164, 0]
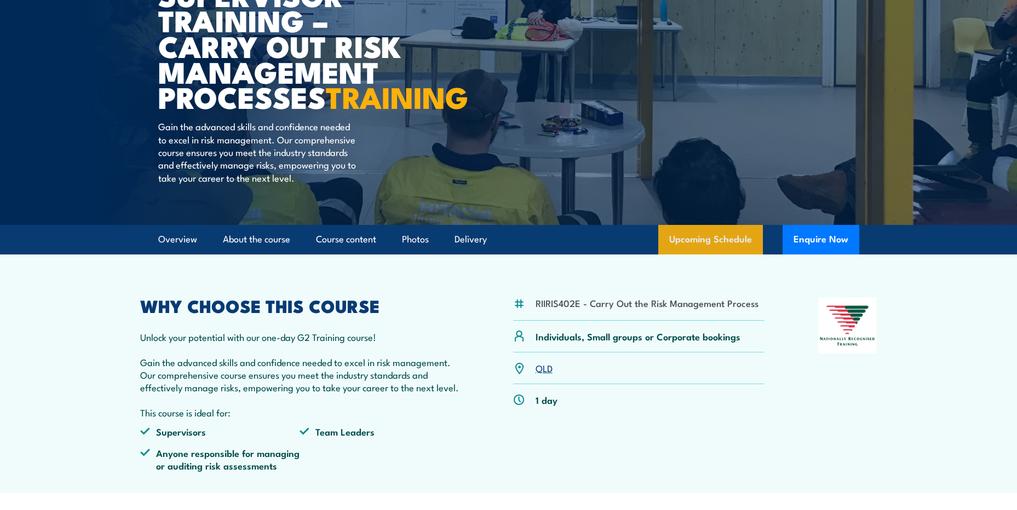
click at [680, 255] on link "Upcoming Schedule" at bounding box center [710, 240] width 105 height 30
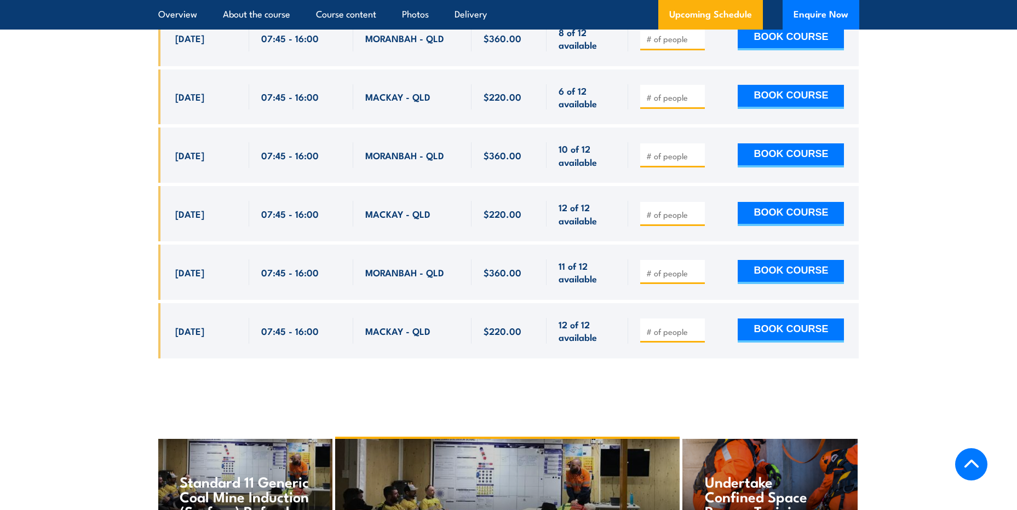
scroll to position [2149, 0]
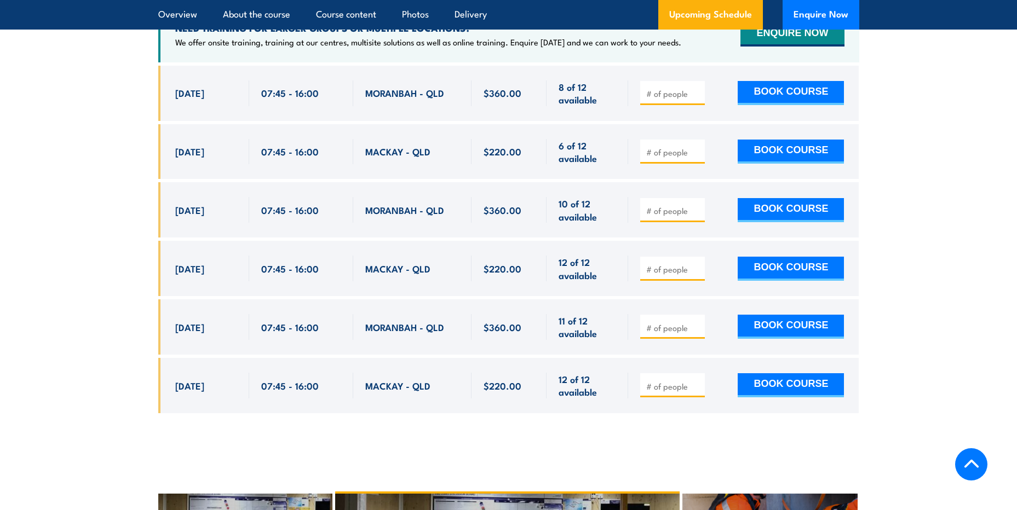
click at [663, 99] on input "number" at bounding box center [673, 93] width 55 height 11
type input "1"
click at [778, 96] on button "BOOK COURSE" at bounding box center [791, 93] width 106 height 24
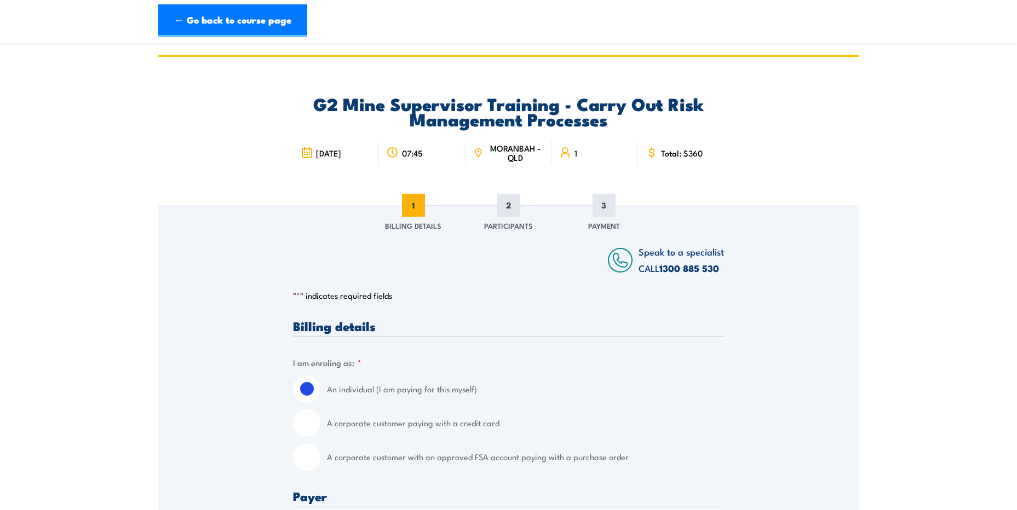
scroll to position [164, 0]
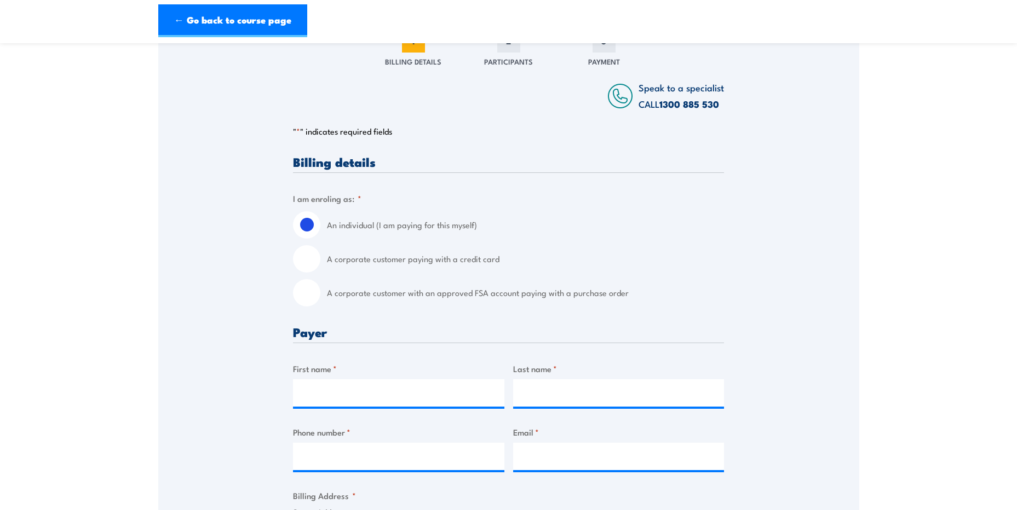
click at [310, 303] on input "A corporate customer with an approved FSA account paying with a purchase order" at bounding box center [306, 292] width 27 height 27
radio input "true"
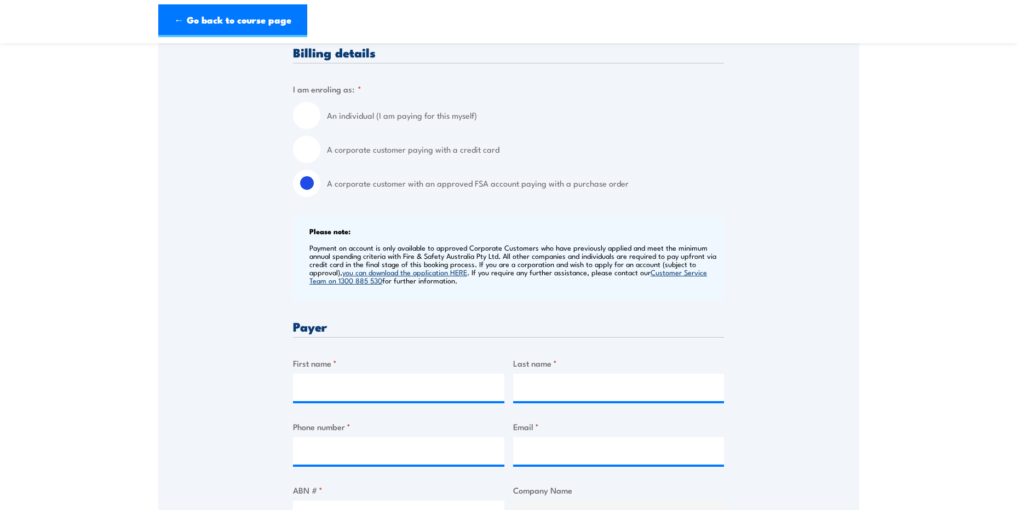
scroll to position [383, 0]
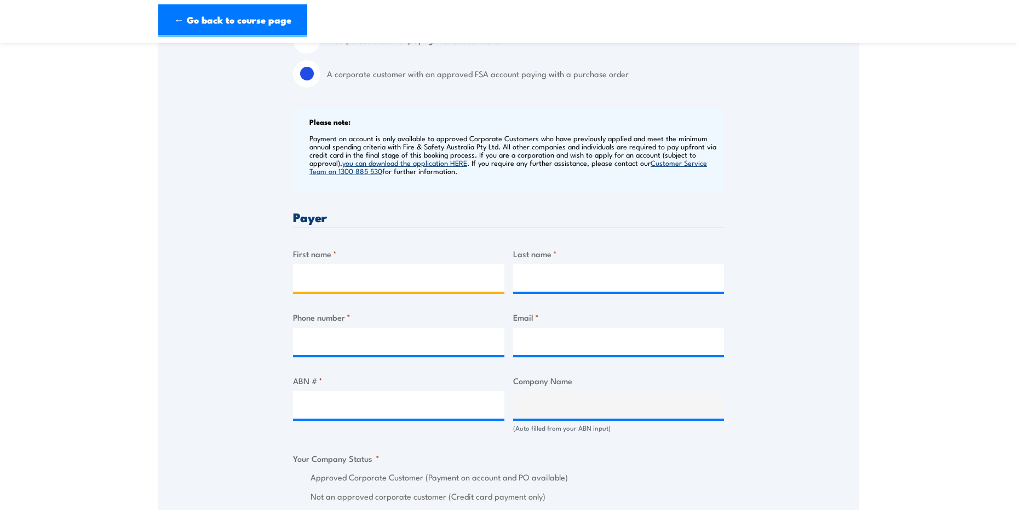
click at [376, 279] on input "First name *" at bounding box center [398, 277] width 211 height 27
type input "d"
type input "DANIEL"
click at [626, 275] on input "Last name *" at bounding box center [618, 277] width 211 height 27
type input "ODONNELL"
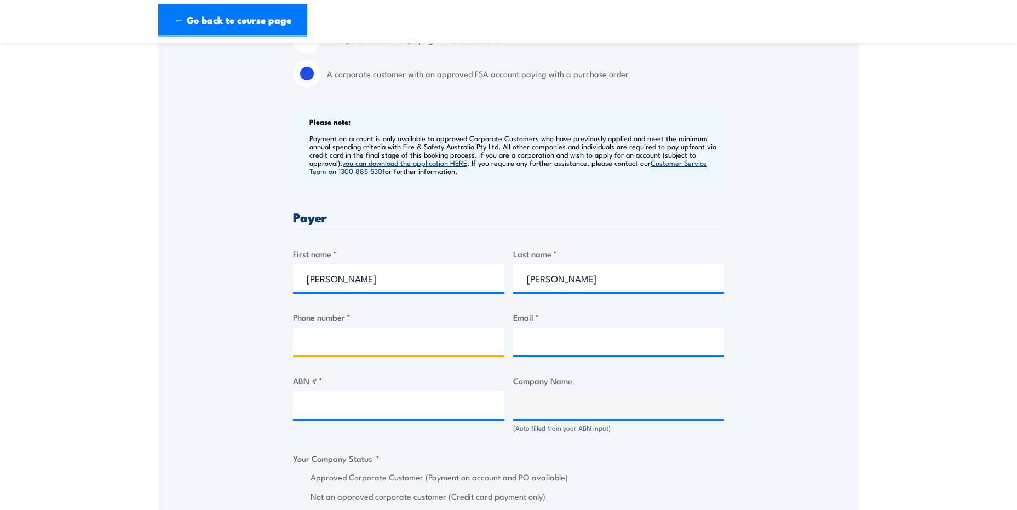
click at [386, 346] on input "Phone number *" at bounding box center [398, 341] width 211 height 27
type input "04221046006"
click at [552, 346] on input "Email *" at bounding box center [618, 341] width 211 height 27
type input "D"
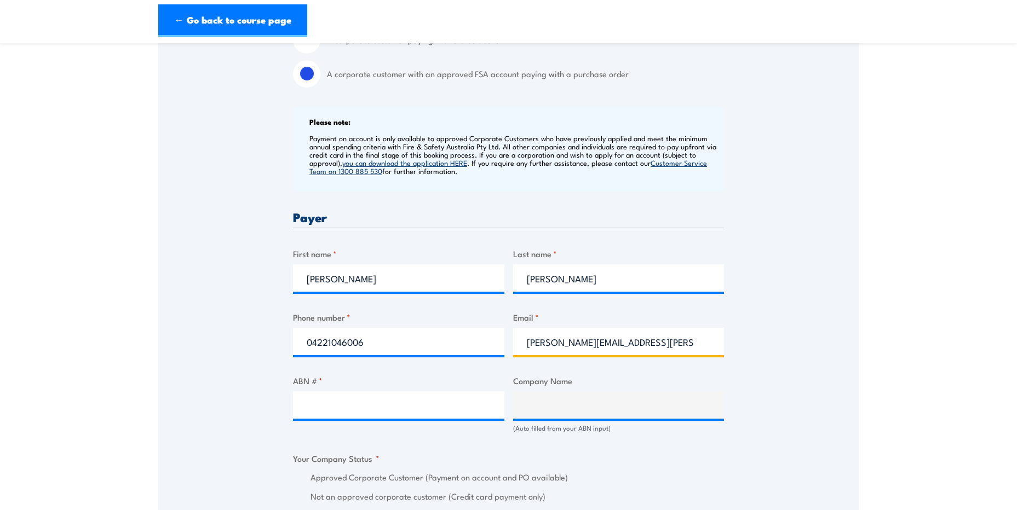
type input "daniel.odonnell@whitehavencoal.com.au"
click at [418, 406] on input "ABN # *" at bounding box center [398, 405] width 211 height 27
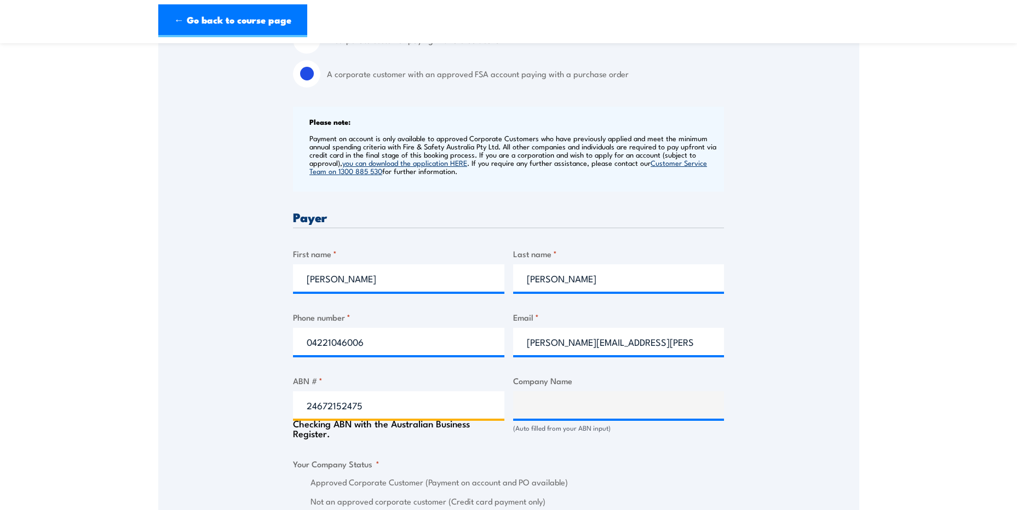
type input "24672152475"
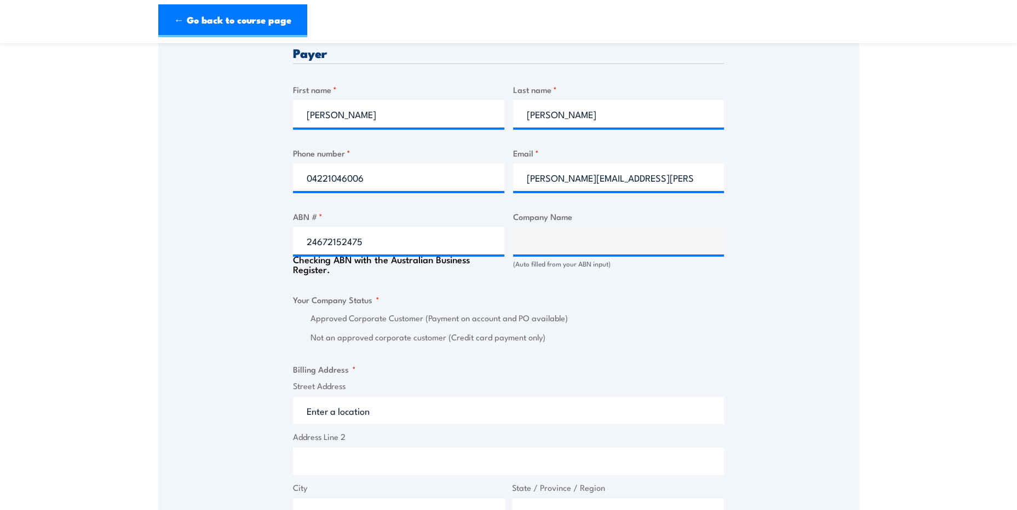
scroll to position [602, 0]
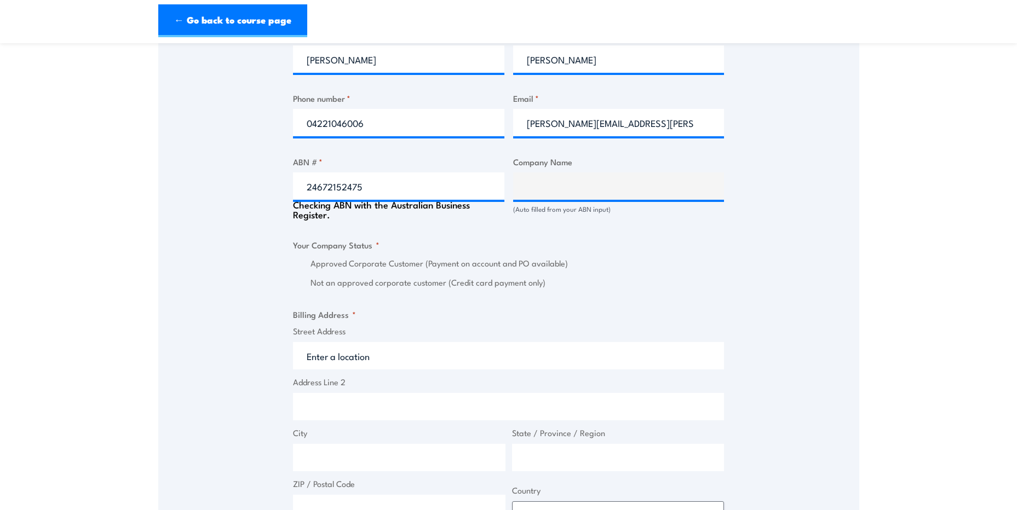
click at [417, 358] on input "Street Address" at bounding box center [508, 355] width 431 height 27
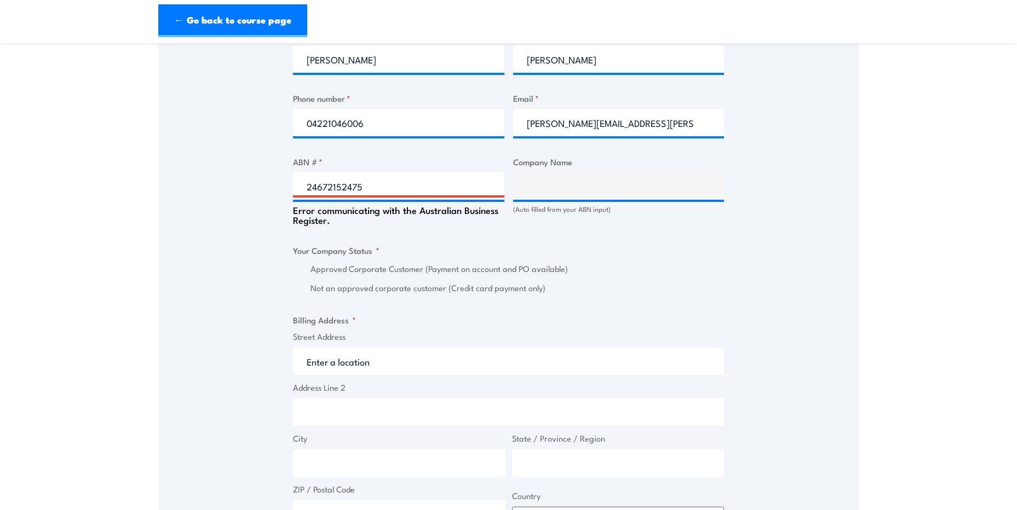
scroll to position [712, 0]
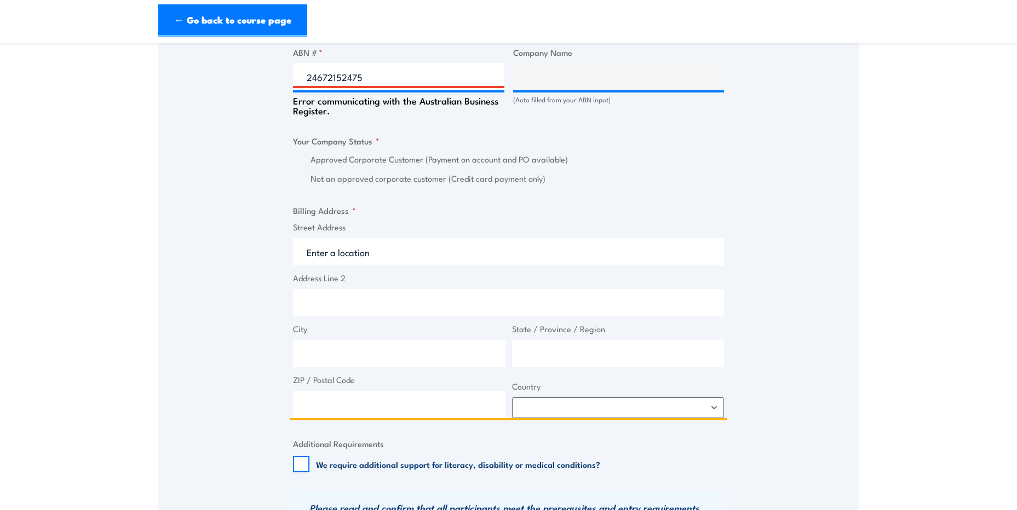
click at [402, 251] on input "Street Address" at bounding box center [508, 251] width 431 height 27
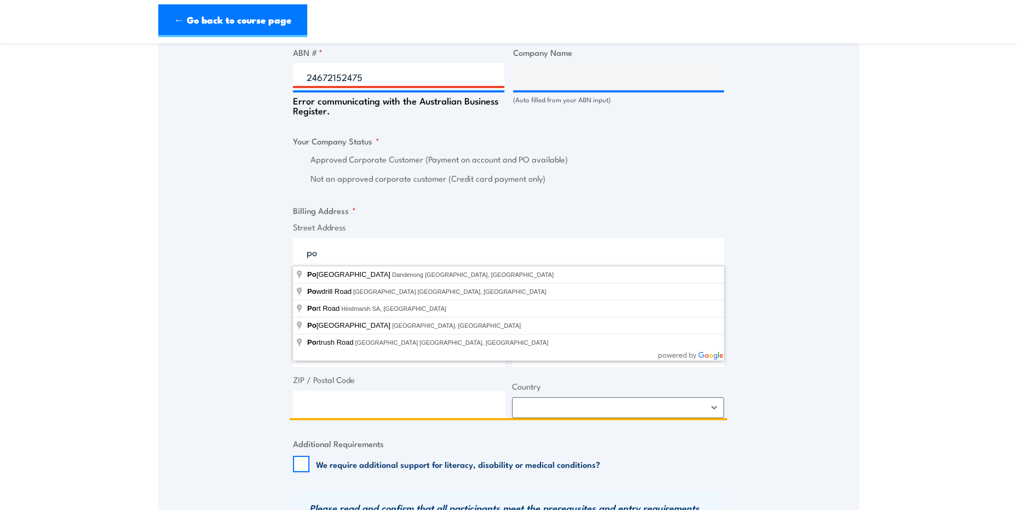
type input "p"
type input "PO Box"
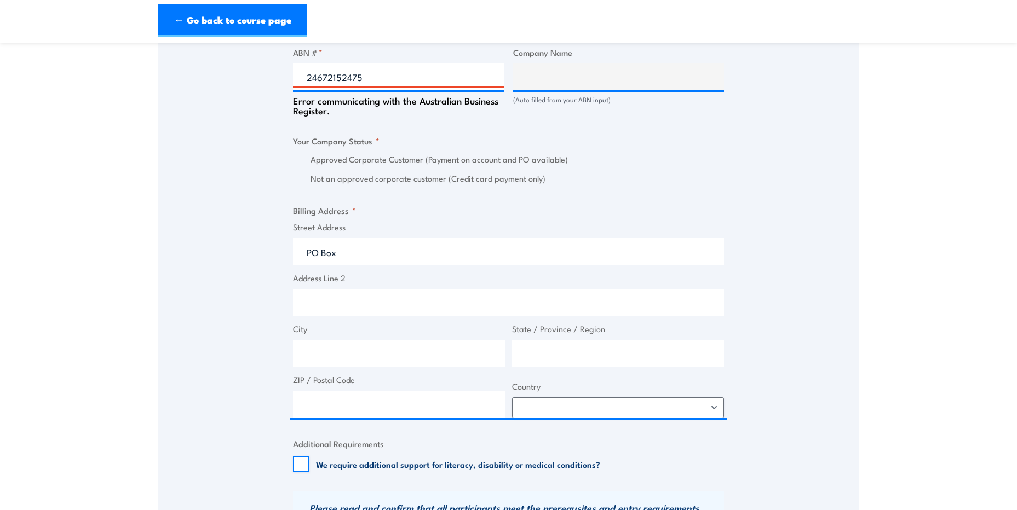
drag, startPoint x: 841, startPoint y: 330, endPoint x: 768, endPoint y: 322, distance: 73.8
click at [836, 330] on div "Speak to a specialist CALL 1300 885 530 CALL 1300 885 530 " * " indicates requi…" at bounding box center [508, 120] width 701 height 1252
click at [452, 303] on input "Address Line 2" at bounding box center [508, 302] width 431 height 27
click at [406, 355] on input "City" at bounding box center [399, 353] width 212 height 27
type input "n"
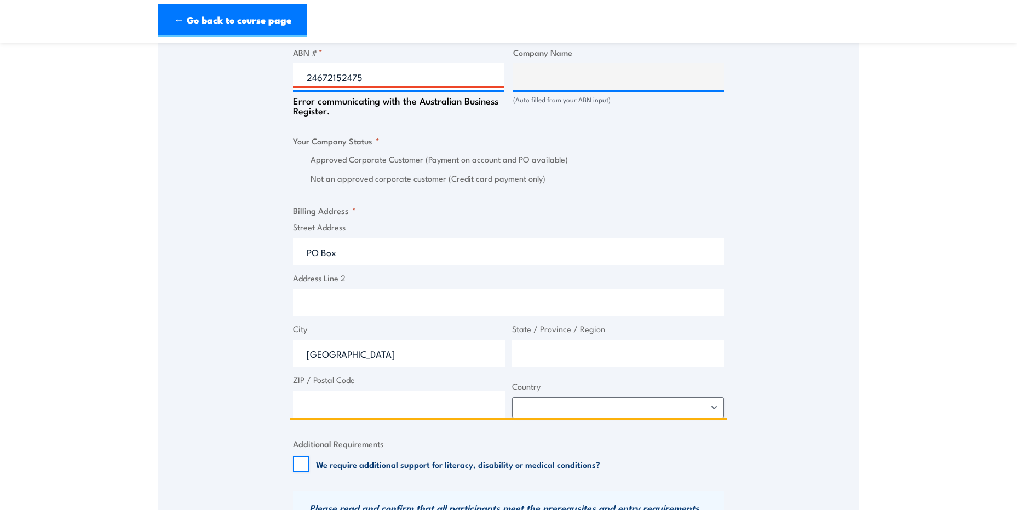
type input "NEWCASTLE"
click at [539, 362] on input "State / Province / Region" at bounding box center [618, 353] width 212 height 27
click at [410, 404] on input "ZIP / Postal Code" at bounding box center [399, 404] width 212 height 27
click at [621, 354] on input "[GEOGRAPHIC_DATA]" at bounding box center [618, 353] width 212 height 27
type input "Q"
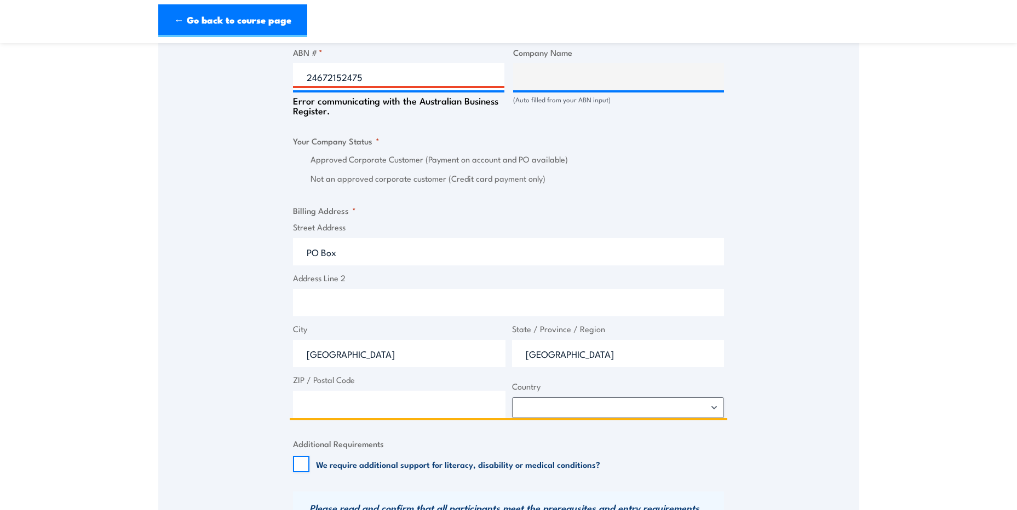
type input "[GEOGRAPHIC_DATA]"
click at [453, 397] on input "ZIP / Postal Code" at bounding box center [399, 404] width 212 height 27
type input "2300"
click at [723, 413] on select "Afghanistan Albania Algeria American Samoa Andorra Angola Anguilla Antarctica A…" at bounding box center [618, 408] width 212 height 21
select select "Australia"
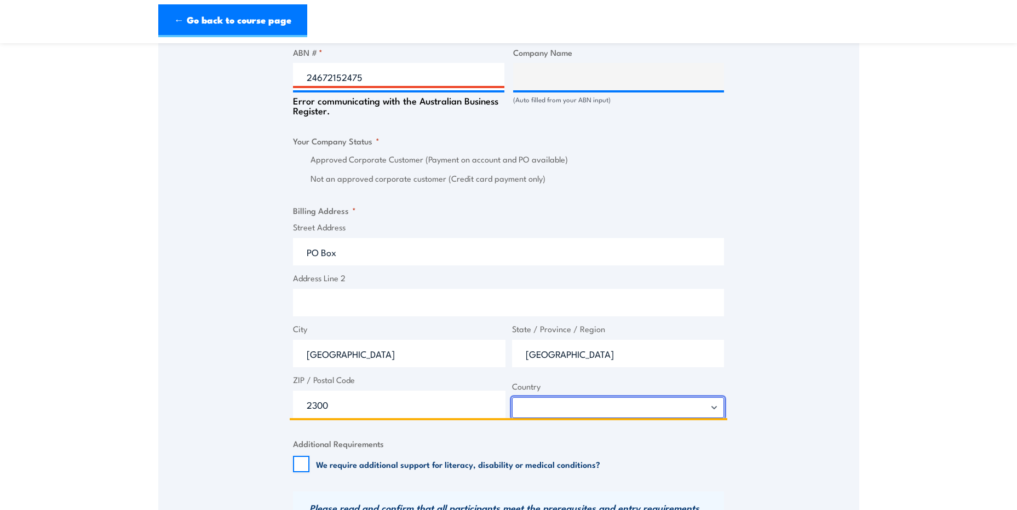
click at [512, 398] on select "Afghanistan Albania Algeria American Samoa Andorra Angola Anguilla Antarctica A…" at bounding box center [618, 408] width 212 height 21
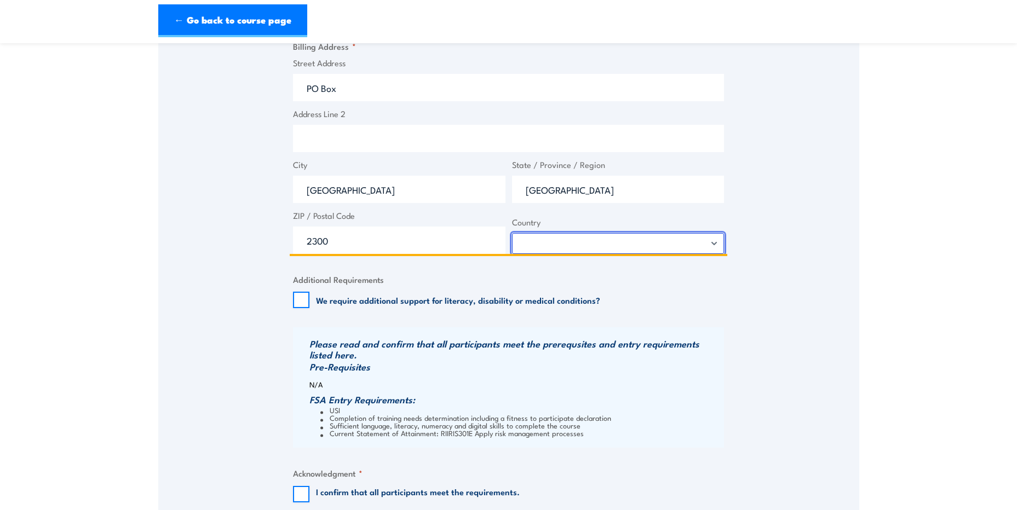
scroll to position [931, 0]
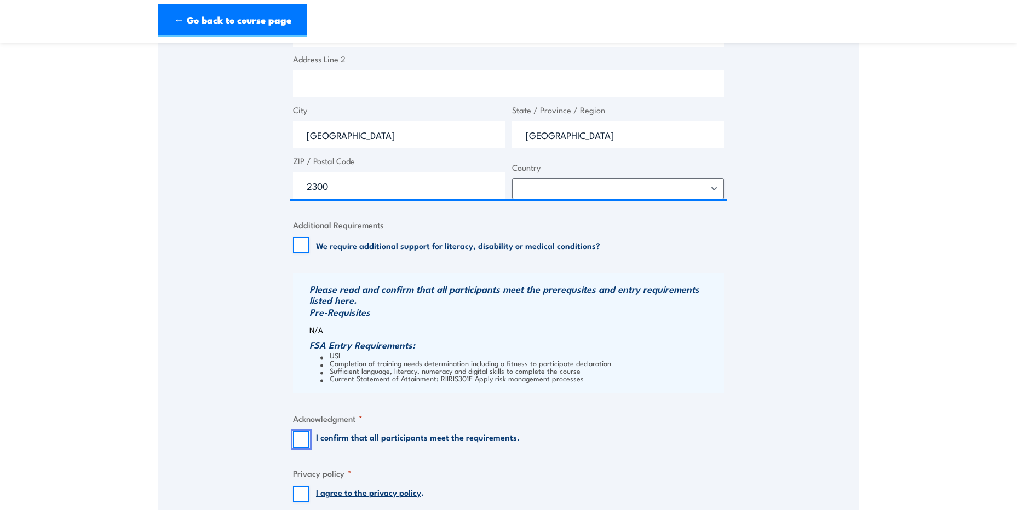
click at [304, 440] on input "I confirm that all participants meet the requirements." at bounding box center [301, 439] width 16 height 16
checkbox input "true"
click at [300, 489] on input "I agree to the privacy policy ." at bounding box center [301, 494] width 16 height 16
checkbox input "true"
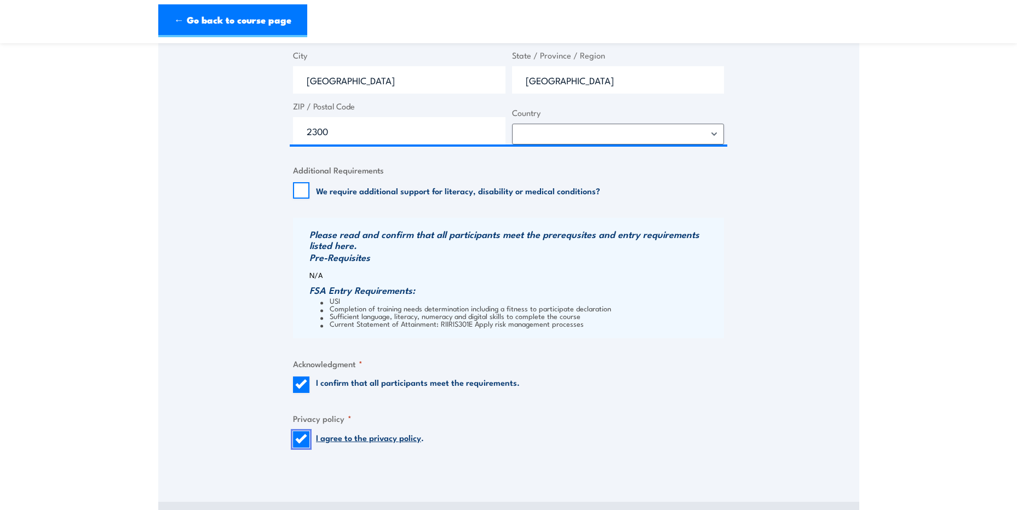
scroll to position [1150, 0]
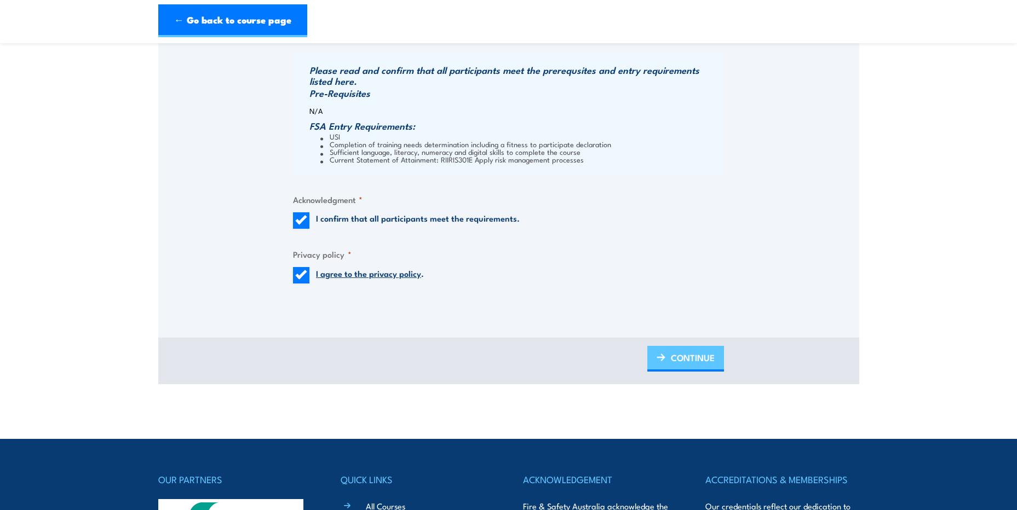
click at [700, 364] on span "CONTINUE" at bounding box center [693, 357] width 44 height 29
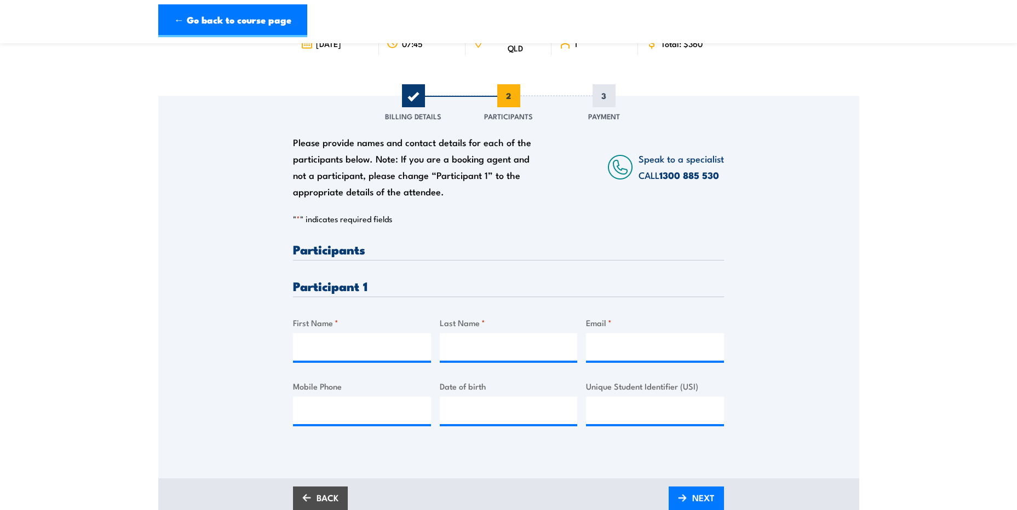
scroll to position [164, 0]
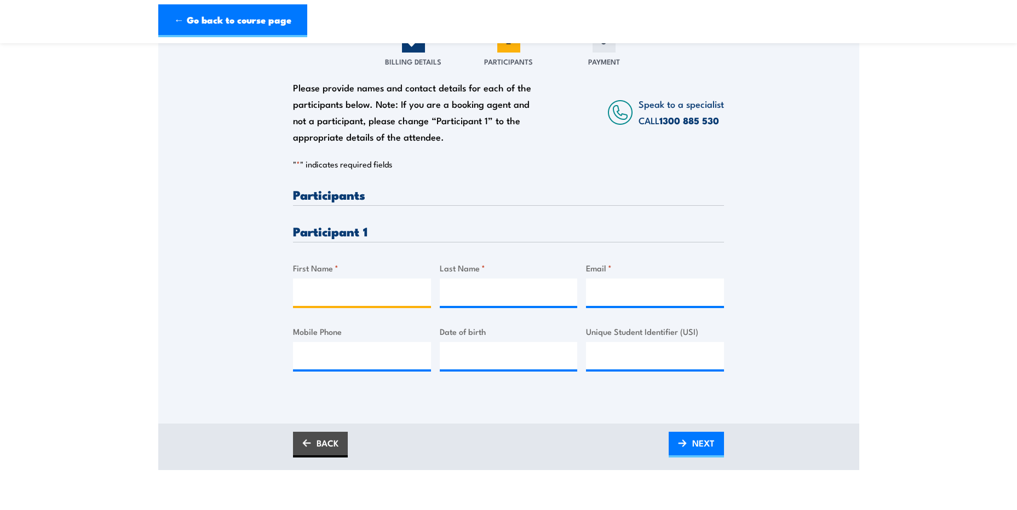
click at [376, 295] on input "First Name *" at bounding box center [362, 292] width 138 height 27
type input "H"
type input "SHAWN"
click at [468, 289] on input "Last Name *" at bounding box center [509, 292] width 138 height 27
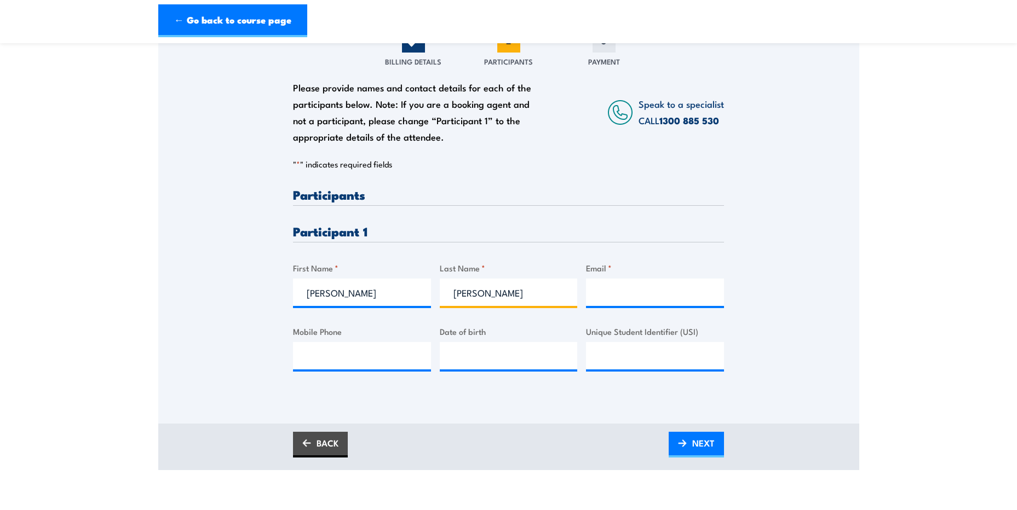
type input "FERGUSON"
click at [598, 289] on input "Email *" at bounding box center [655, 292] width 138 height 27
type input "shawn.ferguson@whitehavencoal.com.au"
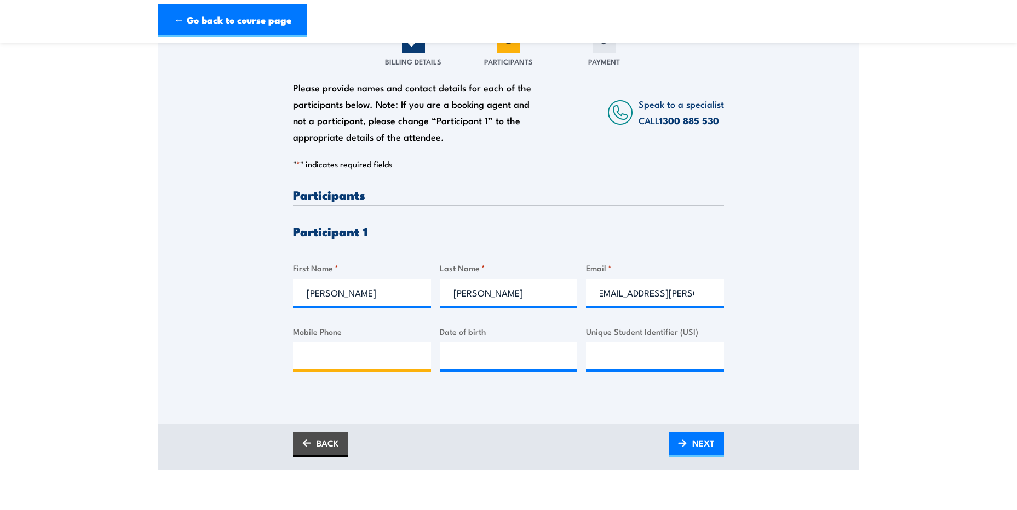
scroll to position [0, 0]
click at [354, 358] on input "Mobile Phone" at bounding box center [362, 355] width 138 height 27
type input "0466979368"
click at [706, 448] on span "NEXT" at bounding box center [703, 443] width 22 height 29
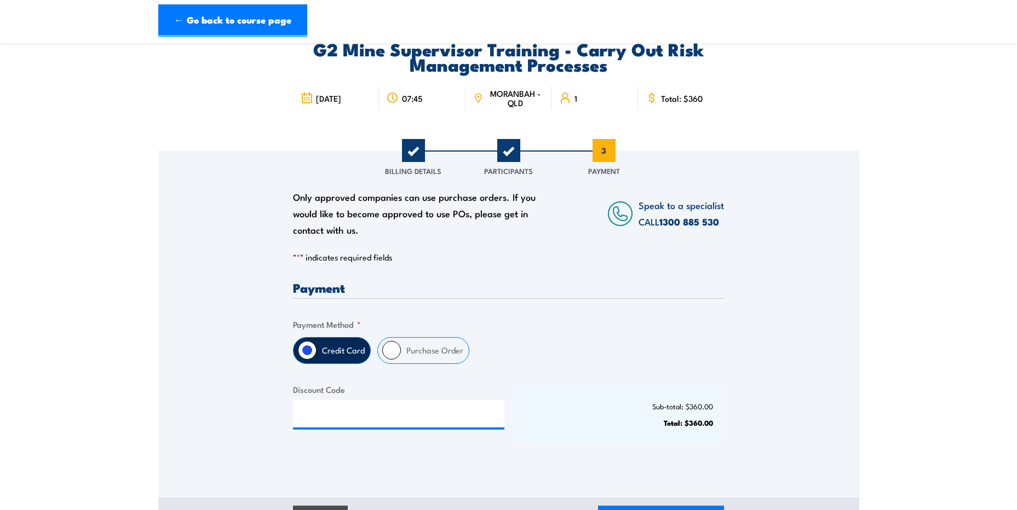
scroll to position [219, 0]
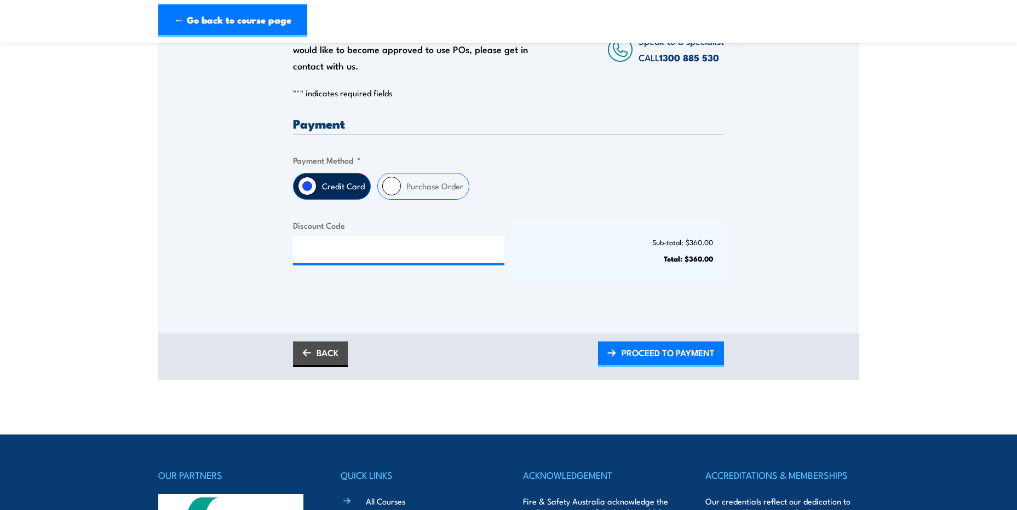
click at [387, 188] on input "Purchase Order" at bounding box center [391, 186] width 19 height 19
radio input "true"
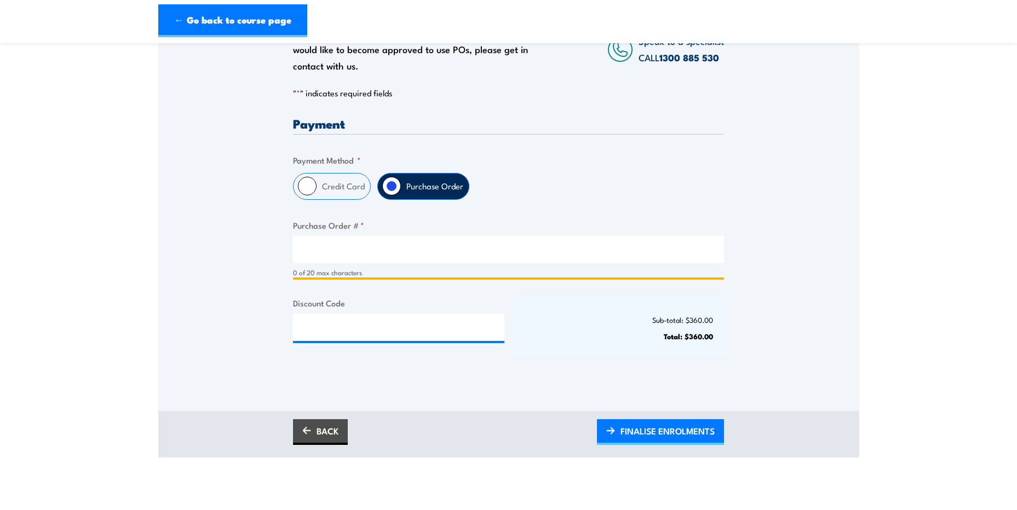
click at [361, 250] on input "Purchase Order # *" at bounding box center [508, 249] width 431 height 27
type input "4500144054"
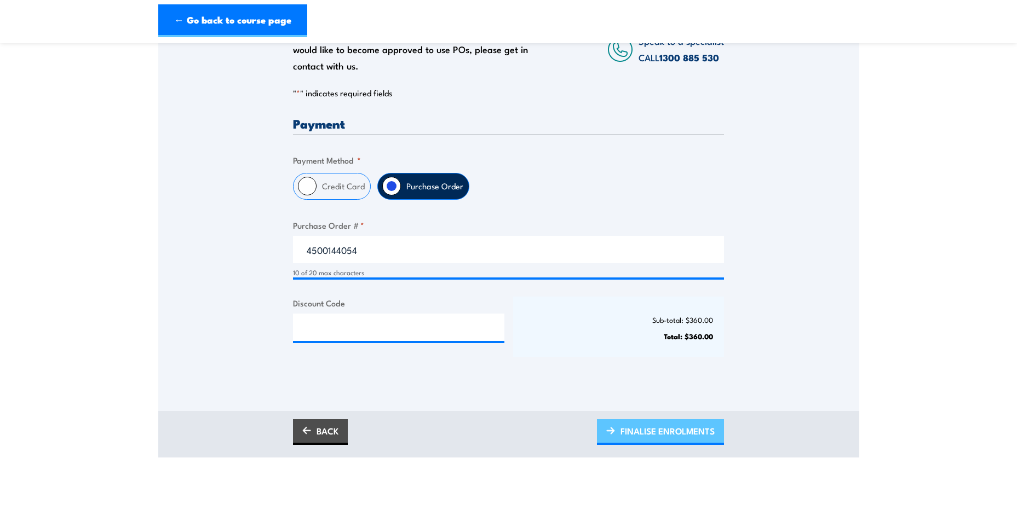
click at [662, 438] on span "FINALISE ENROLMENTS" at bounding box center [667, 431] width 94 height 29
click at [663, 430] on span "PLEASE WAIT..." at bounding box center [684, 431] width 61 height 29
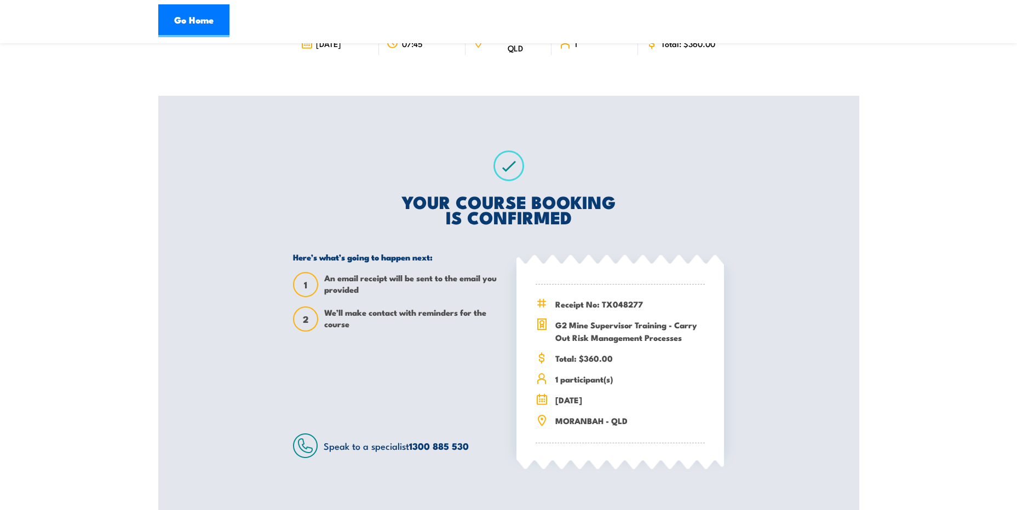
scroll to position [164, 0]
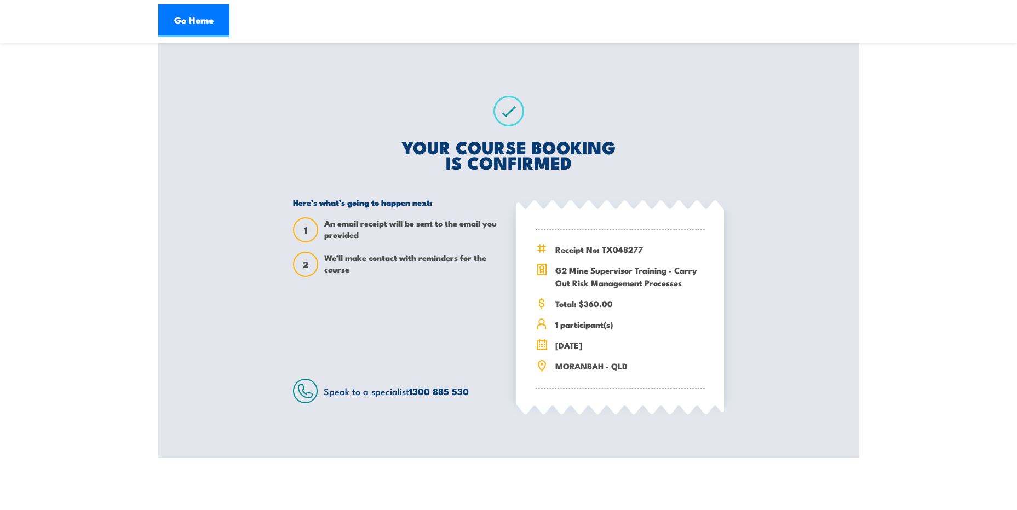
click at [919, 301] on section "G2 Mine Supervisor Training - Carry Out Risk Management Processes [DATE] 07:45" at bounding box center [508, 174] width 1017 height 568
